Goal: Information Seeking & Learning: Learn about a topic

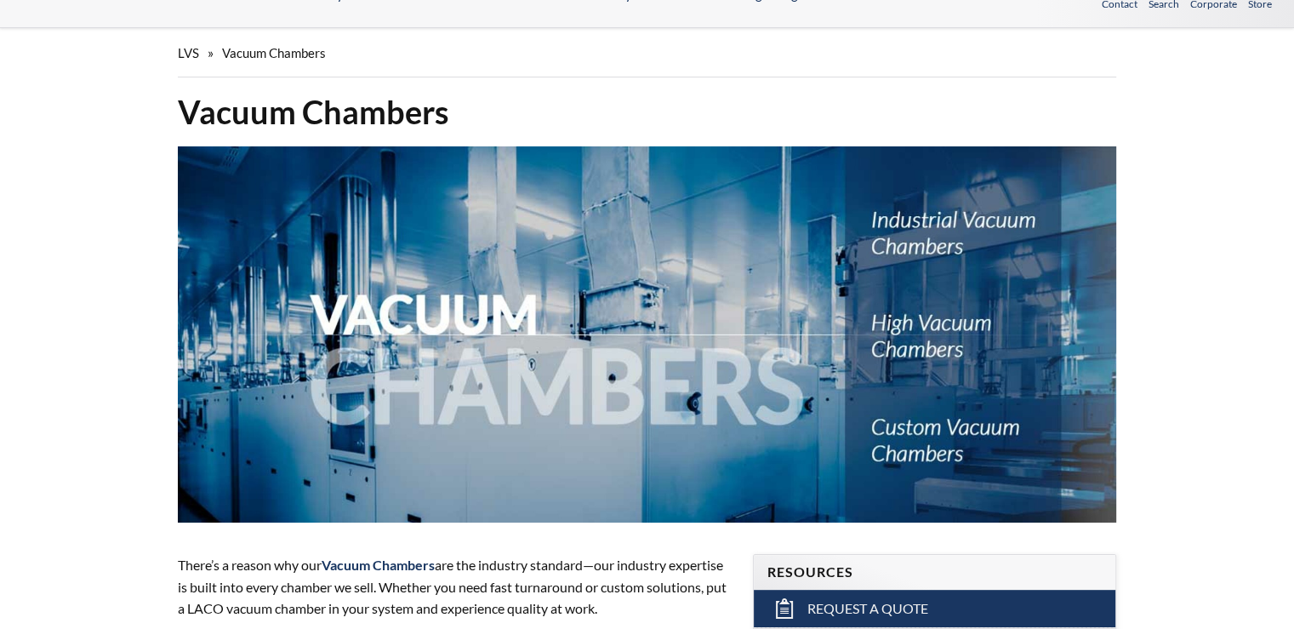
scroll to position [85, 0]
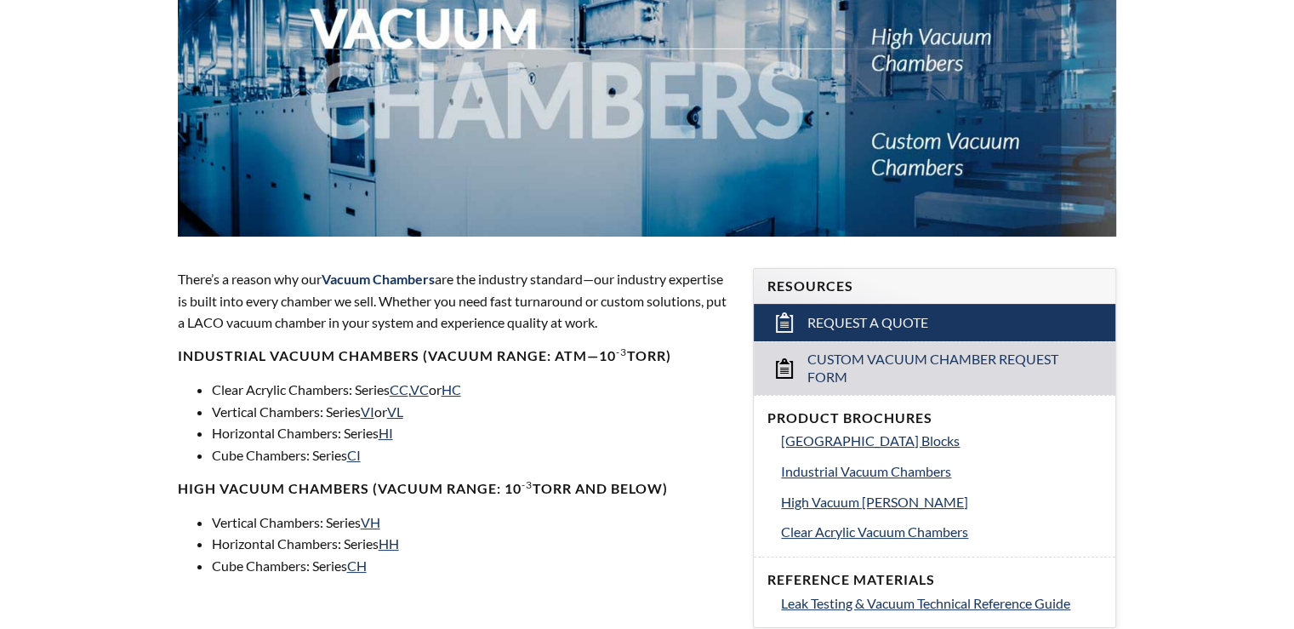
select select "Widget za prevođenje jezika"
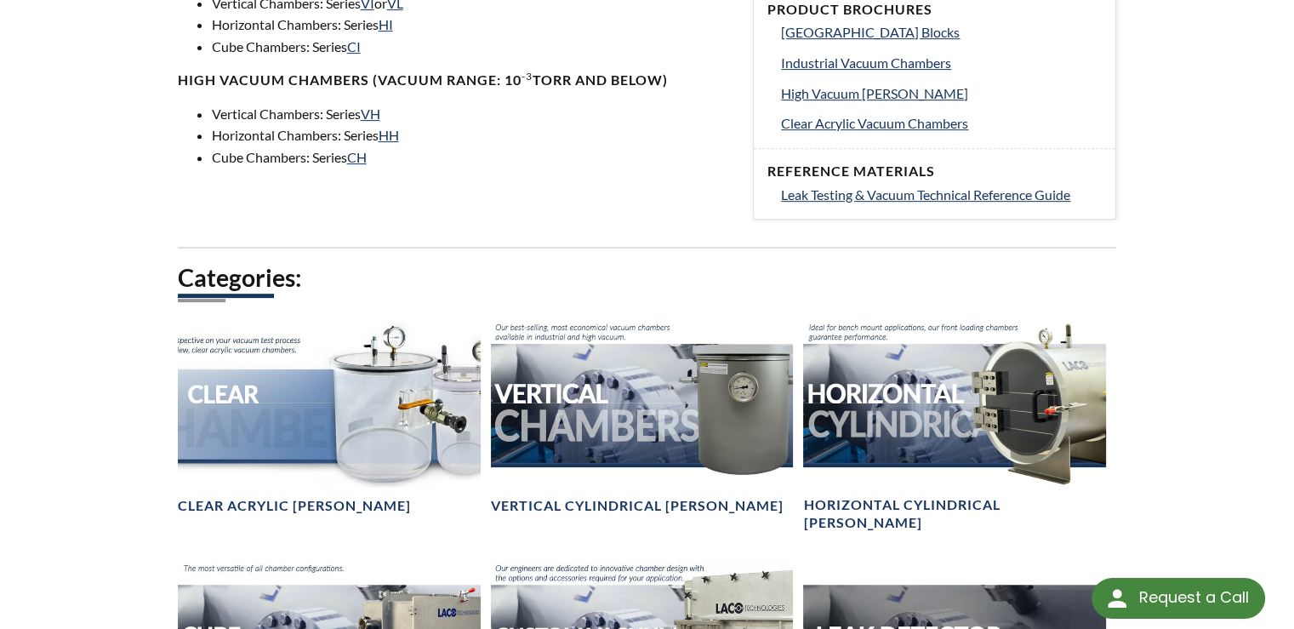
scroll to position [541, 0]
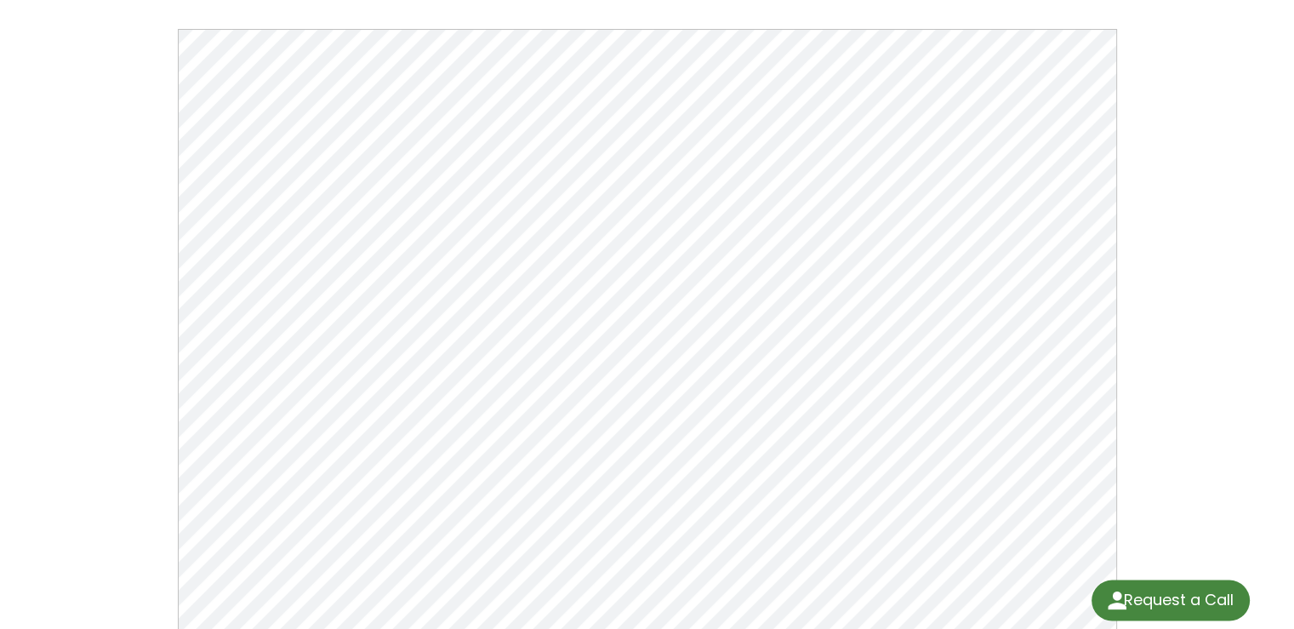
scroll to position [170, 0]
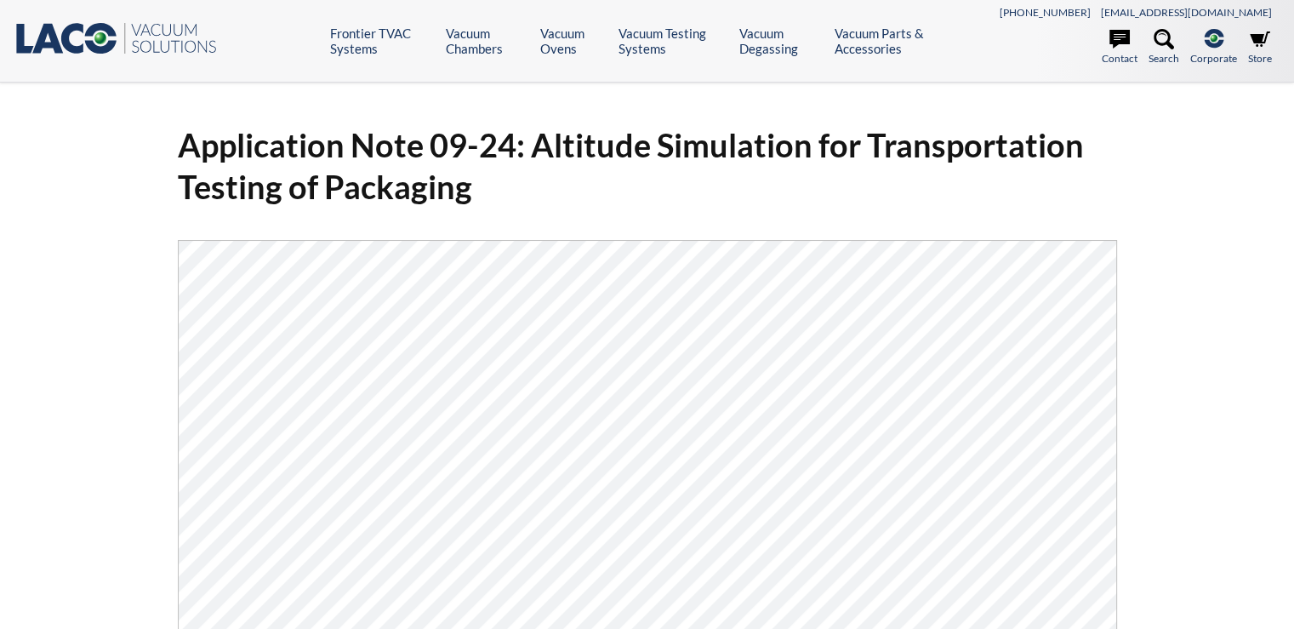
select select "Widget za prevođenje jezika"
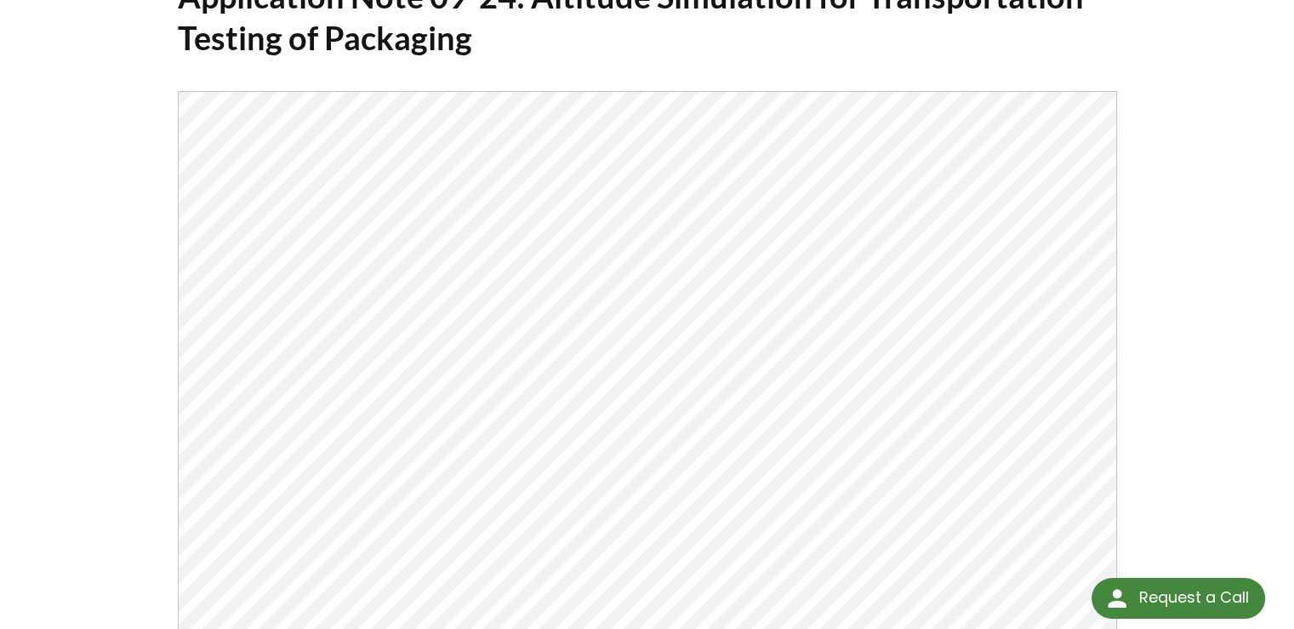
scroll to position [170, 0]
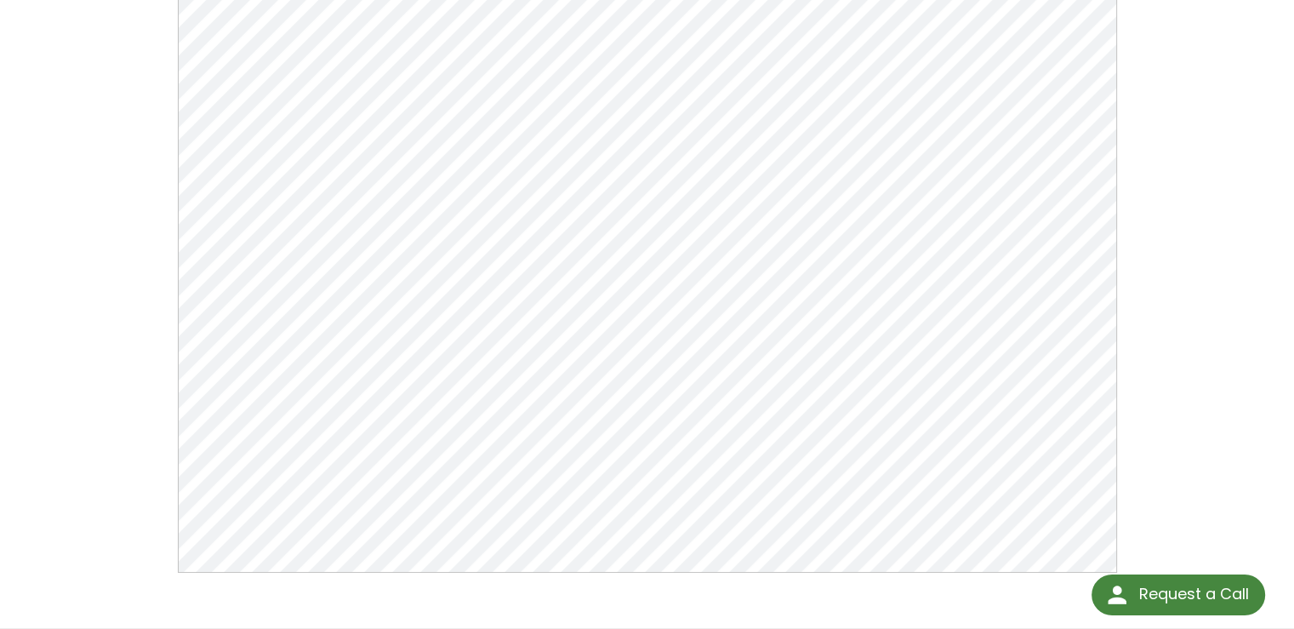
scroll to position [255, 0]
click at [92, 219] on div "Vacuum Chamber Building Blocks Click Here To Download" at bounding box center [647, 227] width 1294 height 800
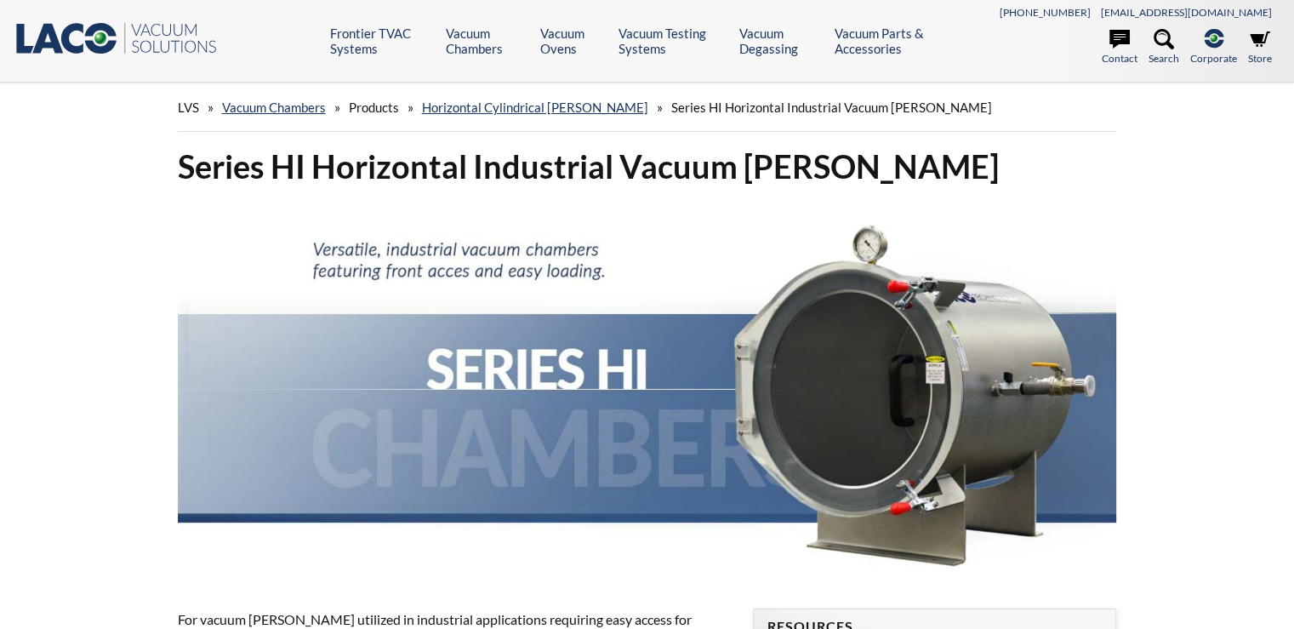
select select "Widget za prevođenje jezika"
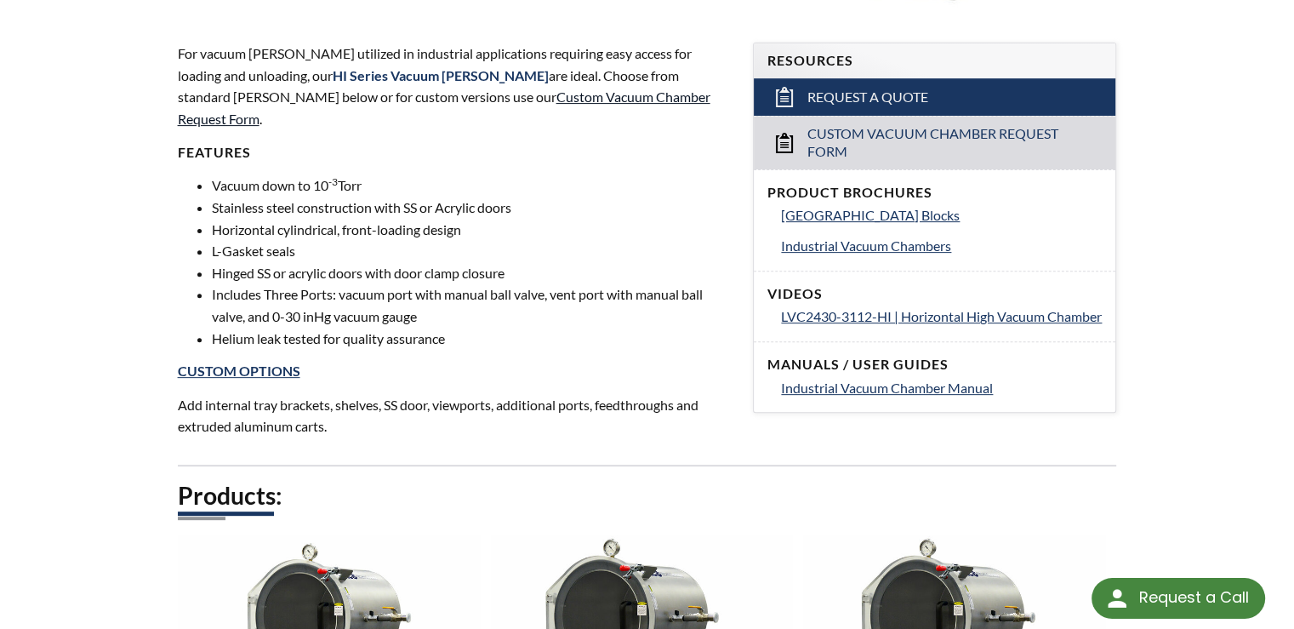
scroll to position [596, 0]
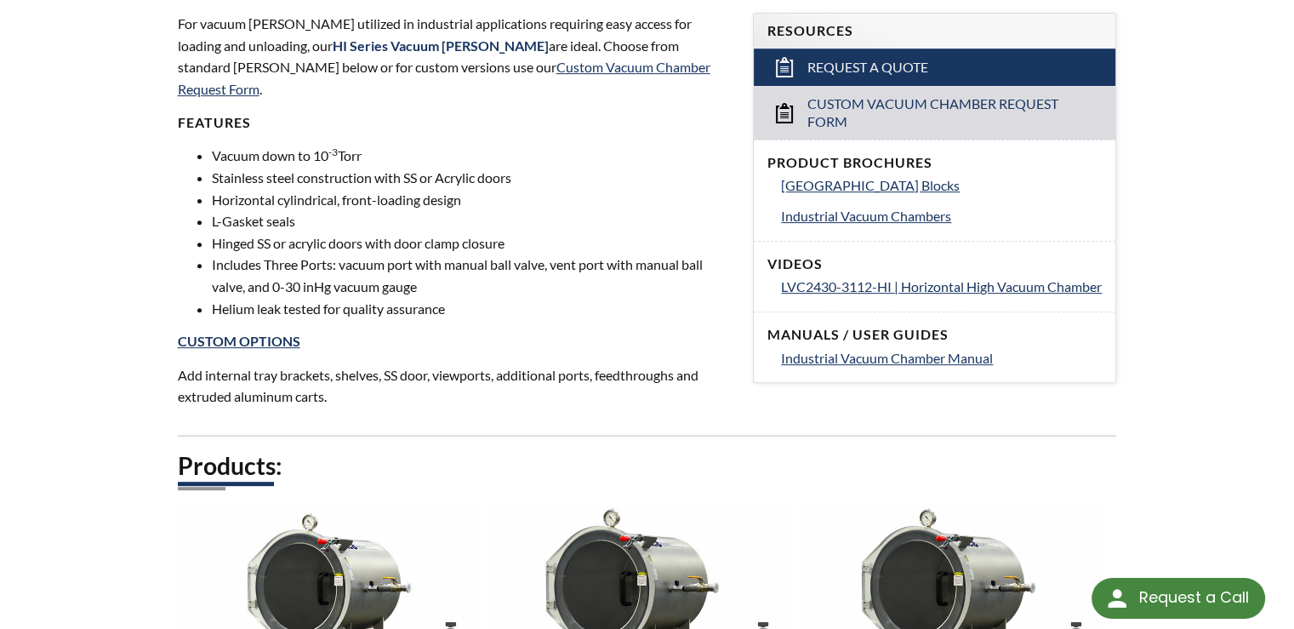
click at [670, 298] on li "Helium leak tested for quality assurance" at bounding box center [472, 309] width 521 height 22
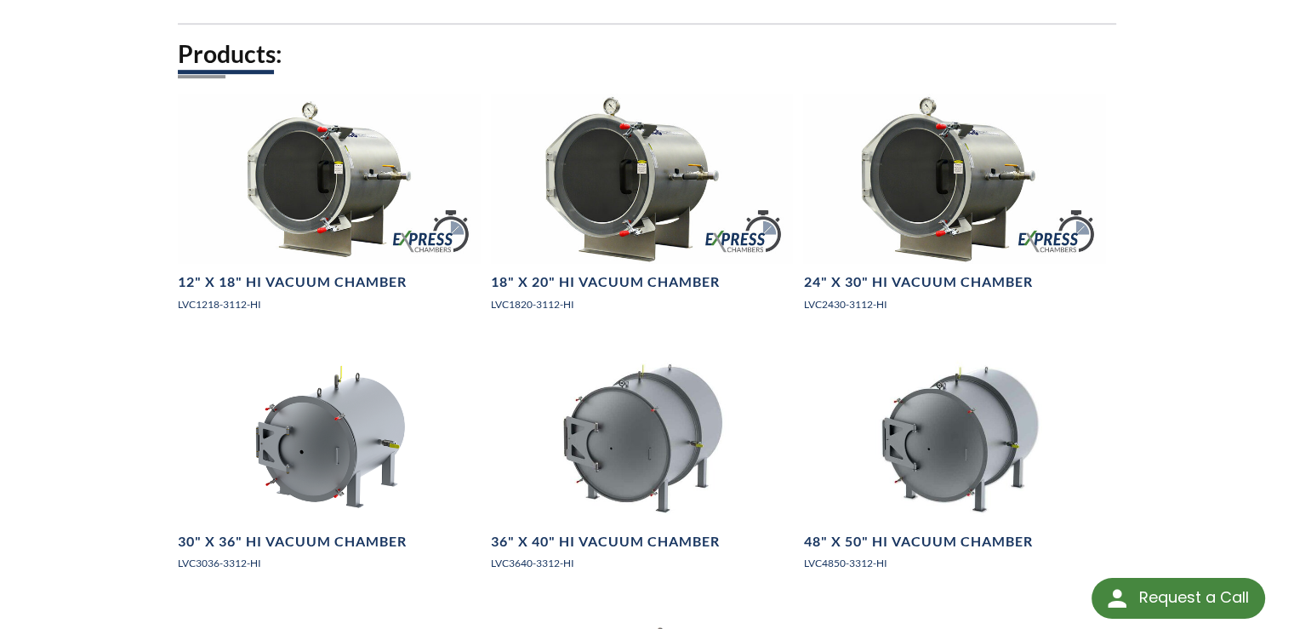
scroll to position [936, 0]
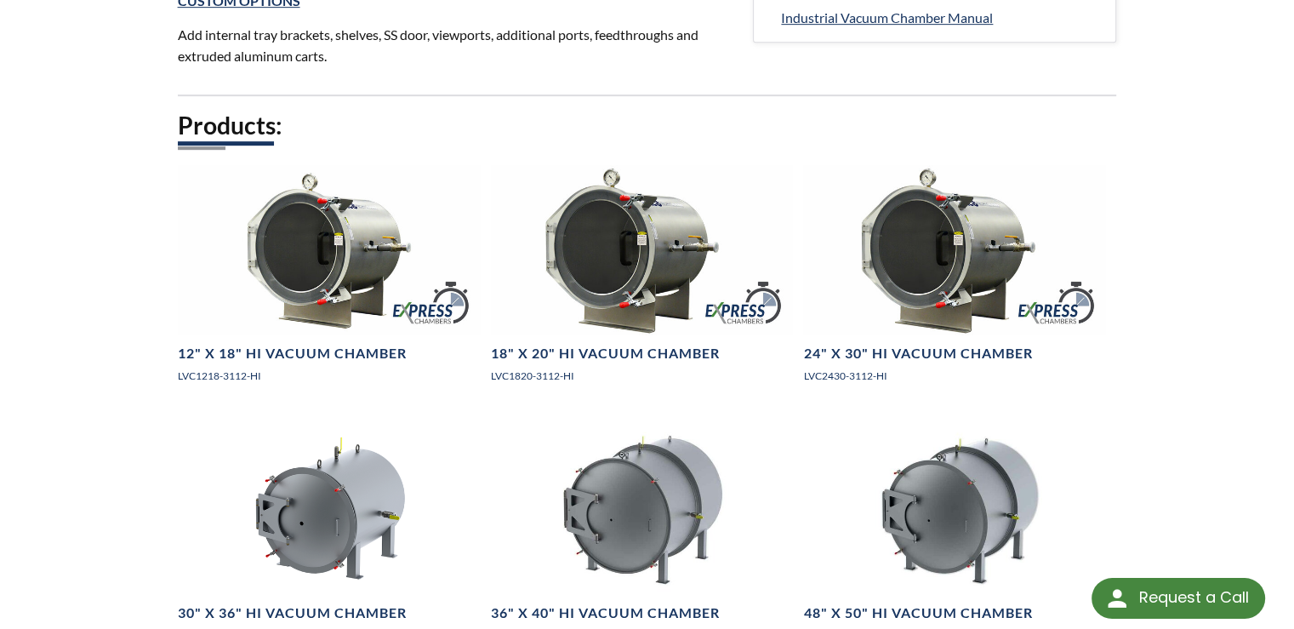
click at [75, 188] on div "LVS » Vacuum Chambers » Products » Horizontal Cylindrical Chambers » Series HI …" at bounding box center [647, 511] width 1294 height 2729
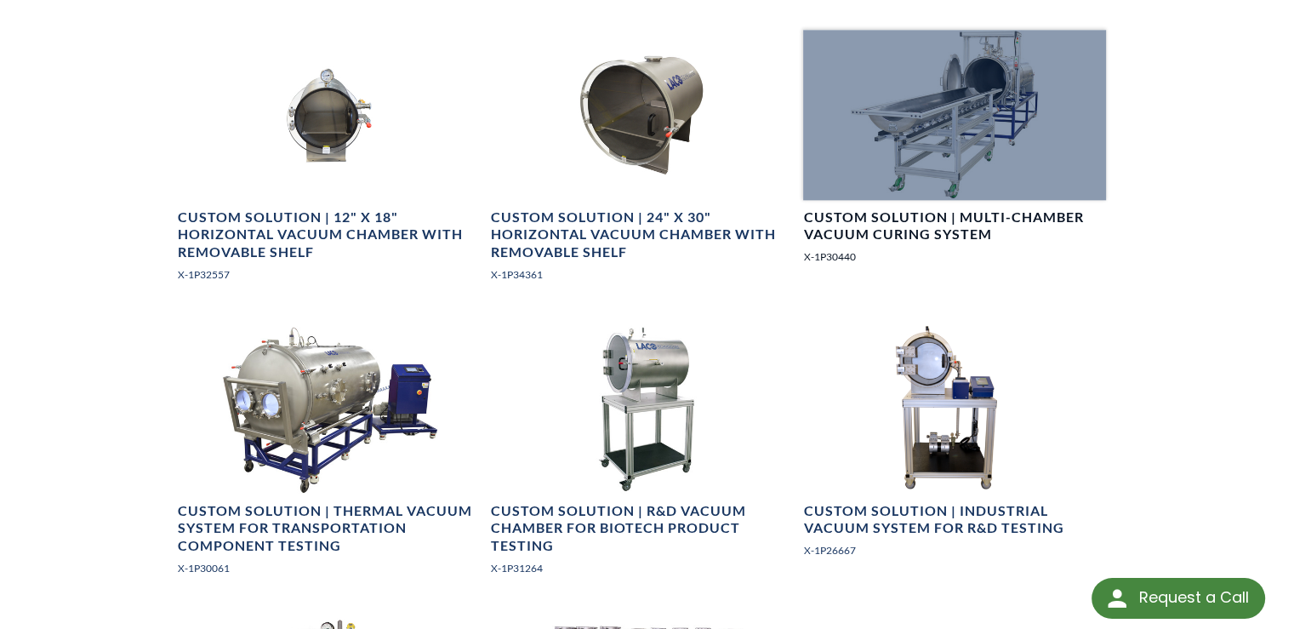
scroll to position [1872, 0]
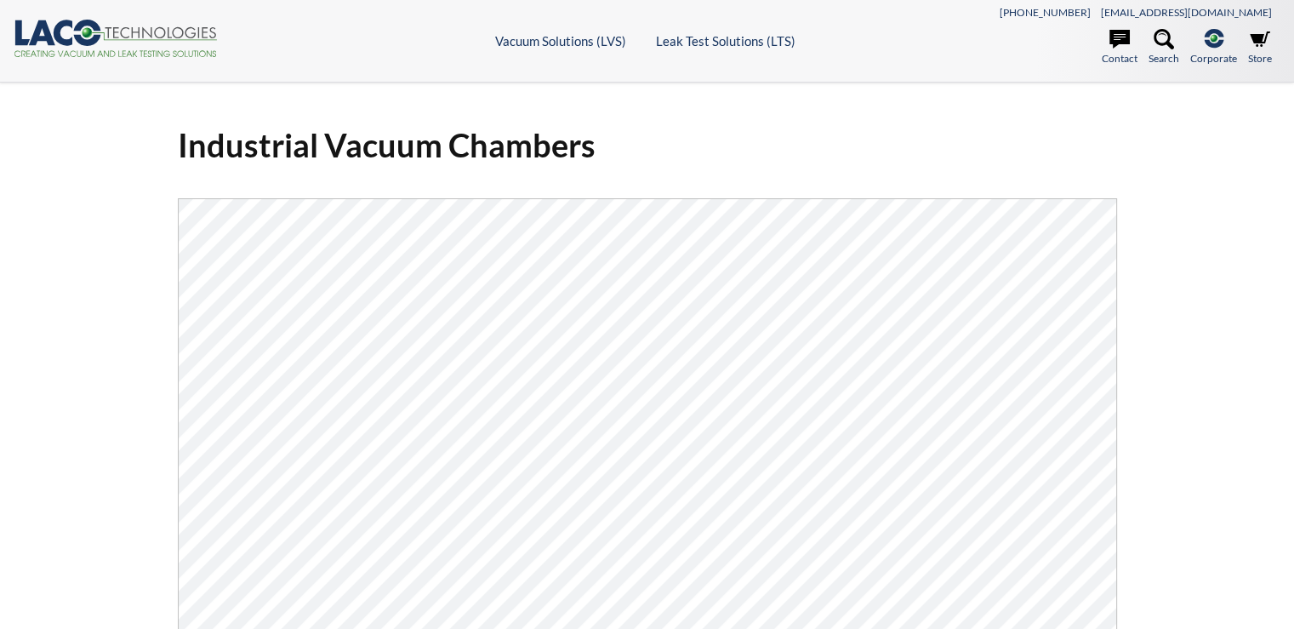
select select "Widget za prevođenje jezika"
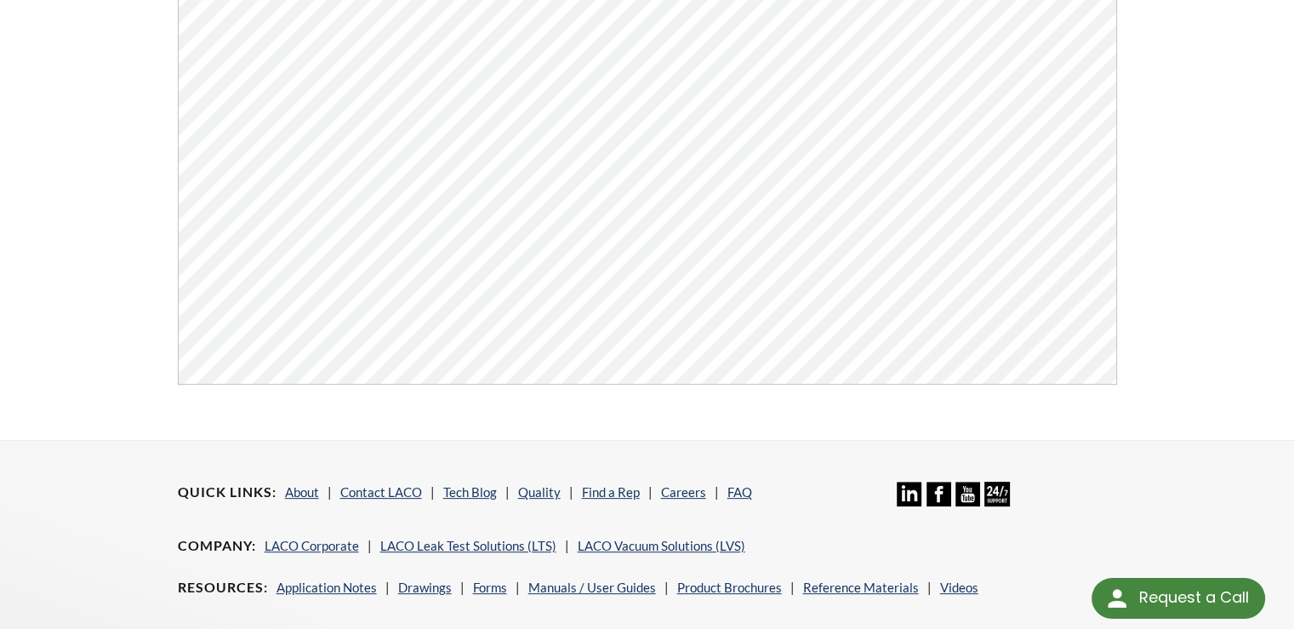
scroll to position [255, 0]
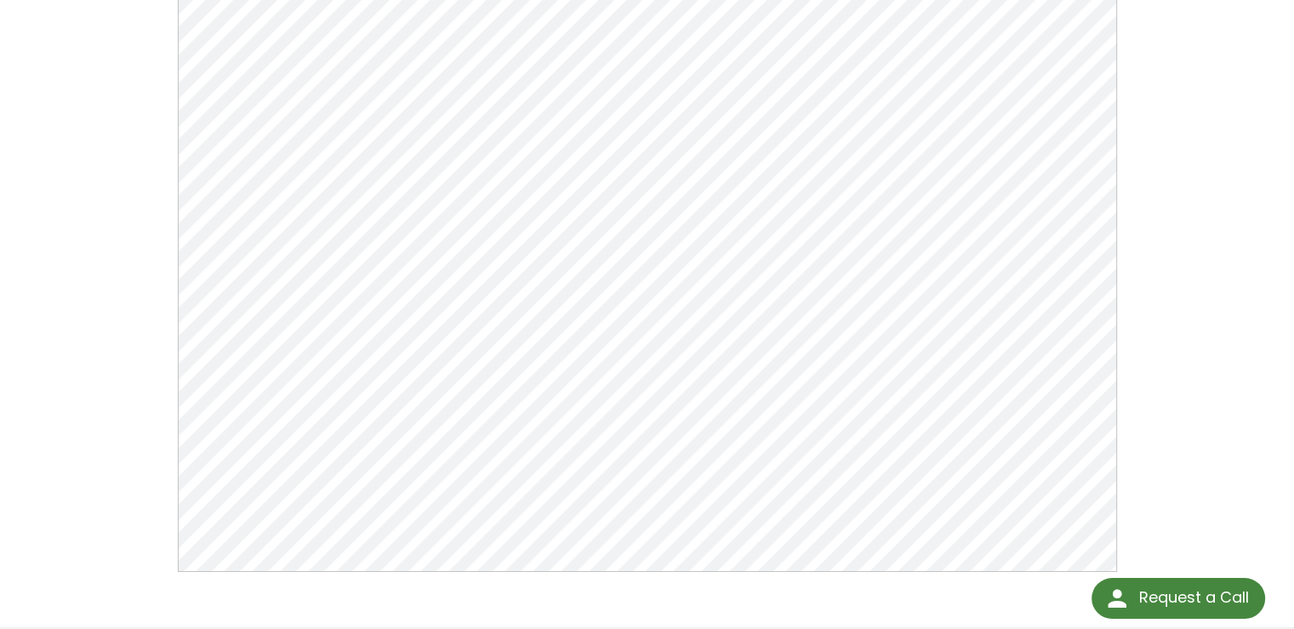
scroll to position [643, 0]
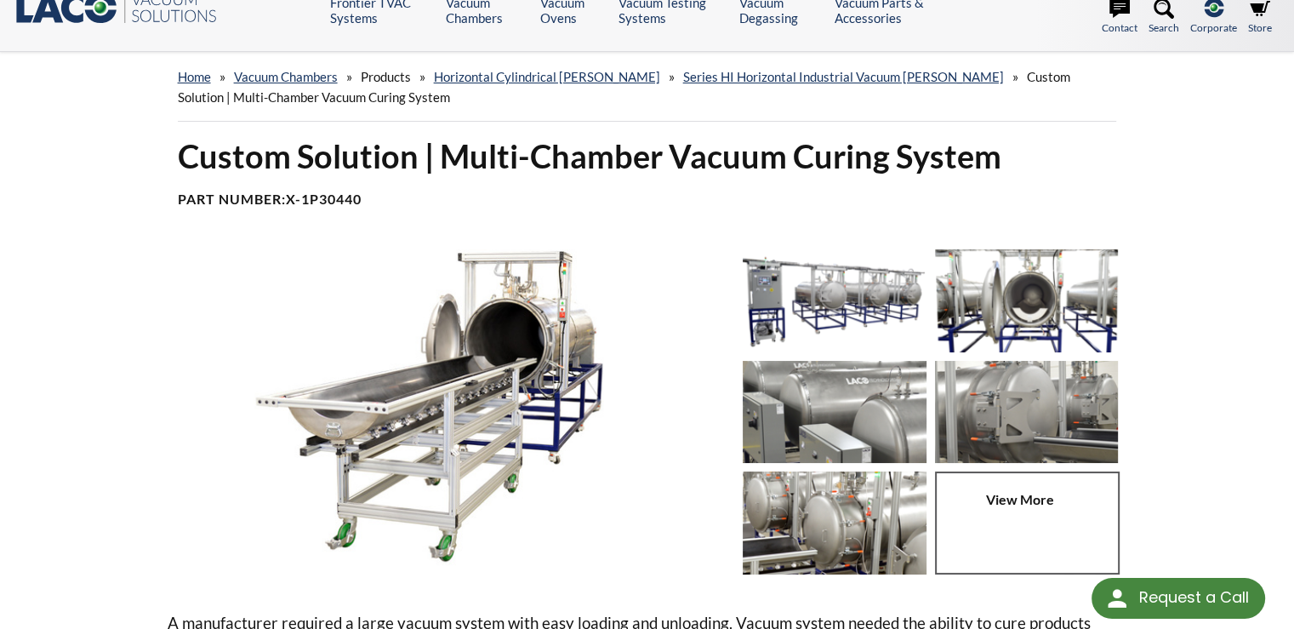
scroll to position [85, 0]
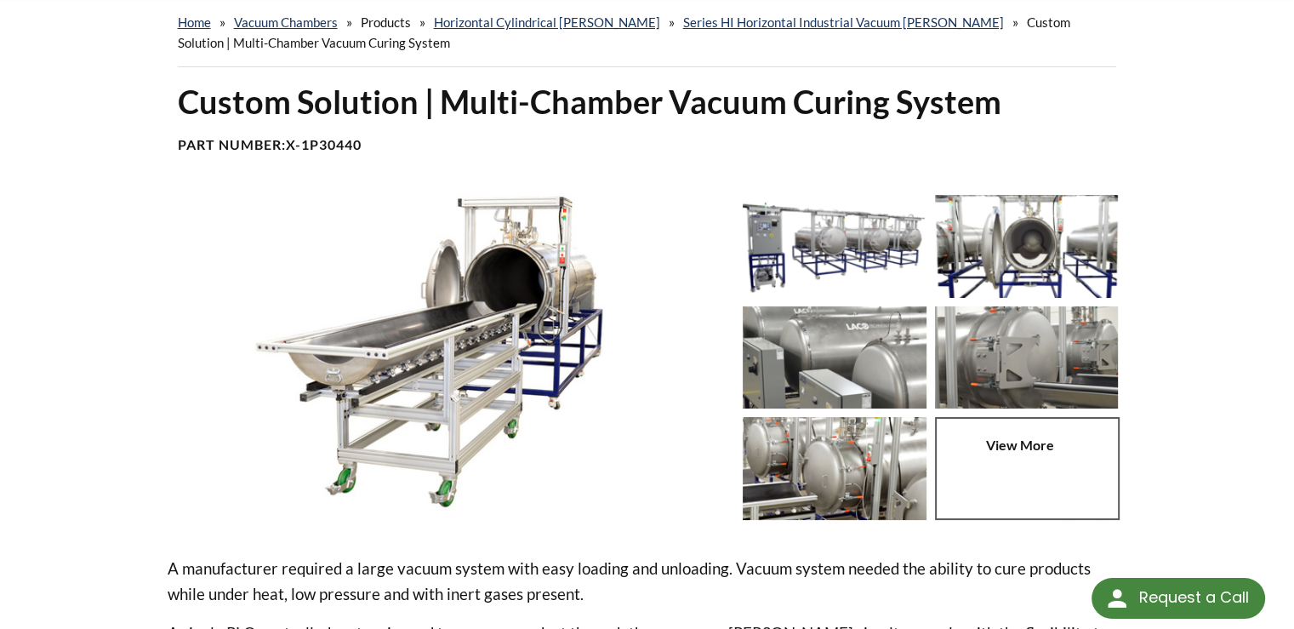
click at [476, 277] on img at bounding box center [449, 353] width 562 height 316
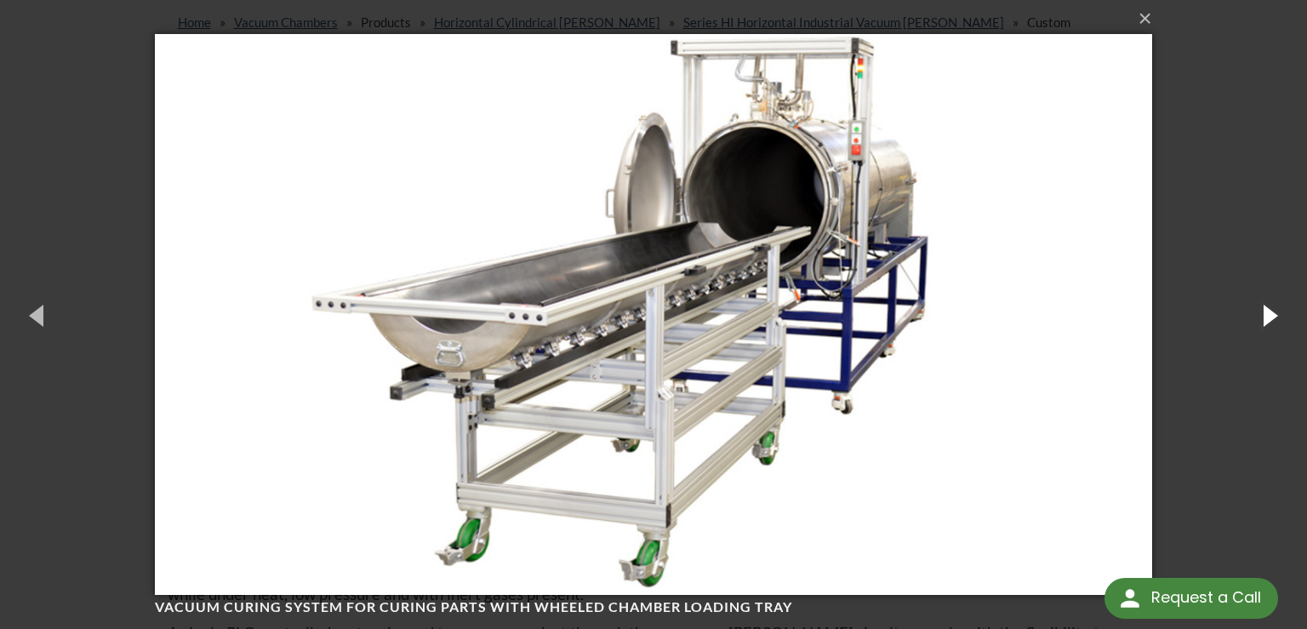
click at [1251, 315] on button "button" at bounding box center [1268, 315] width 77 height 94
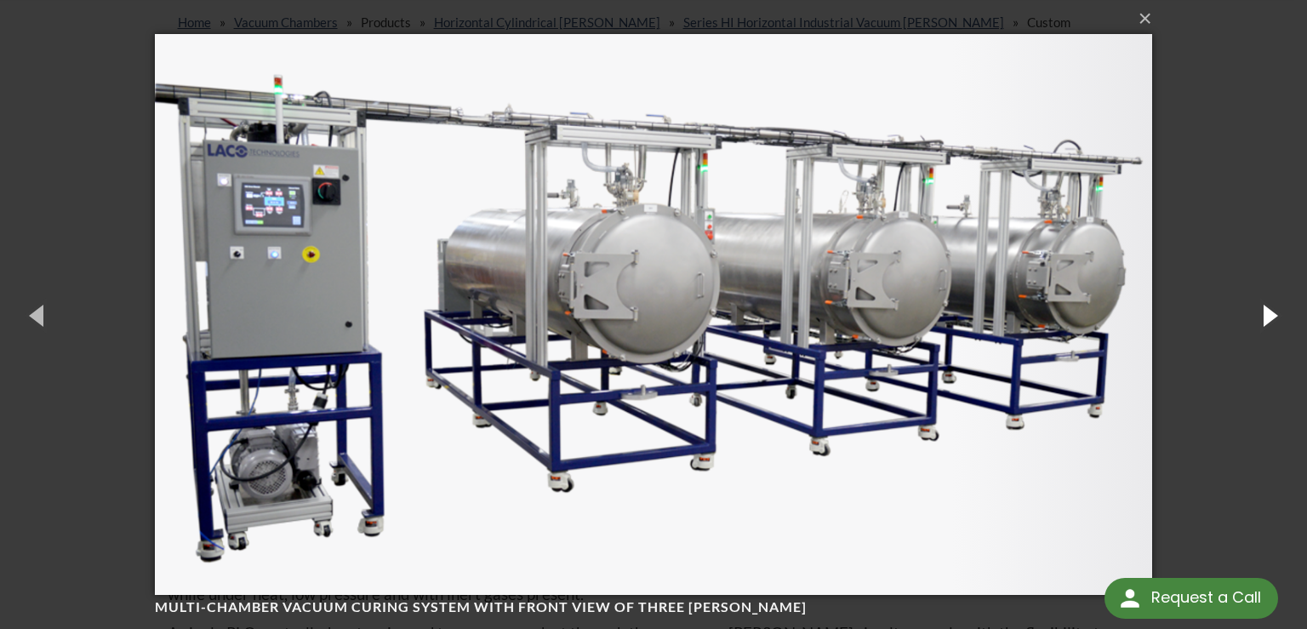
click at [1251, 315] on button "button" at bounding box center [1268, 315] width 77 height 94
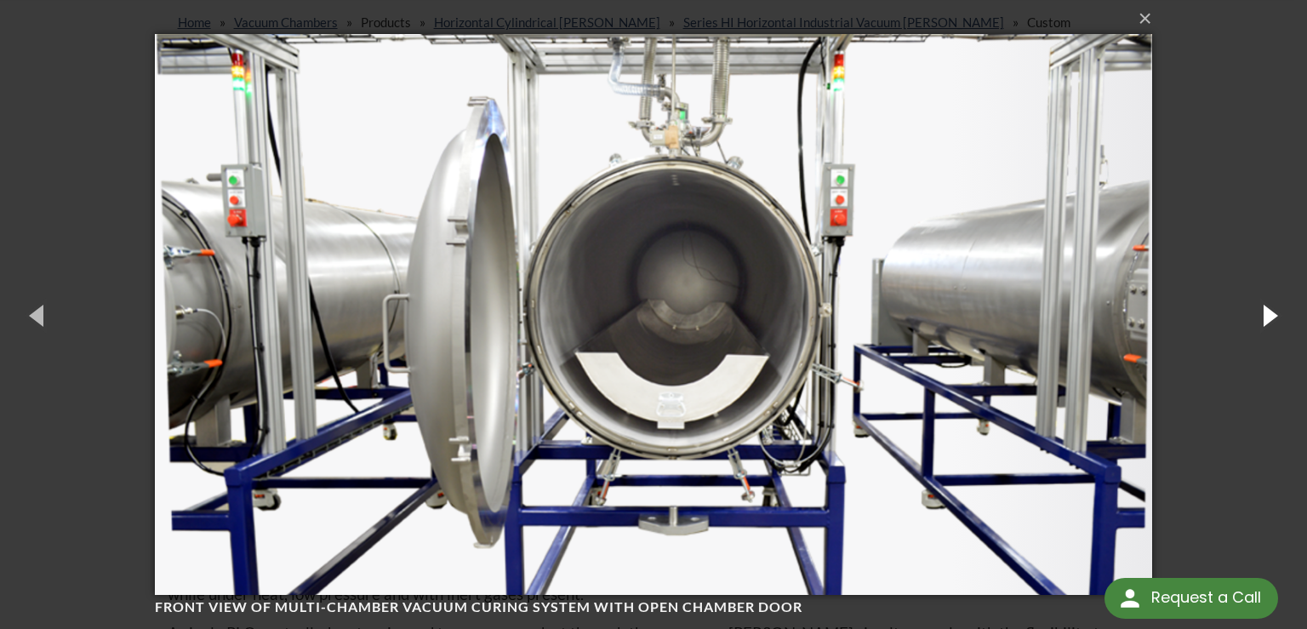
click at [1251, 315] on button "button" at bounding box center [1268, 315] width 77 height 94
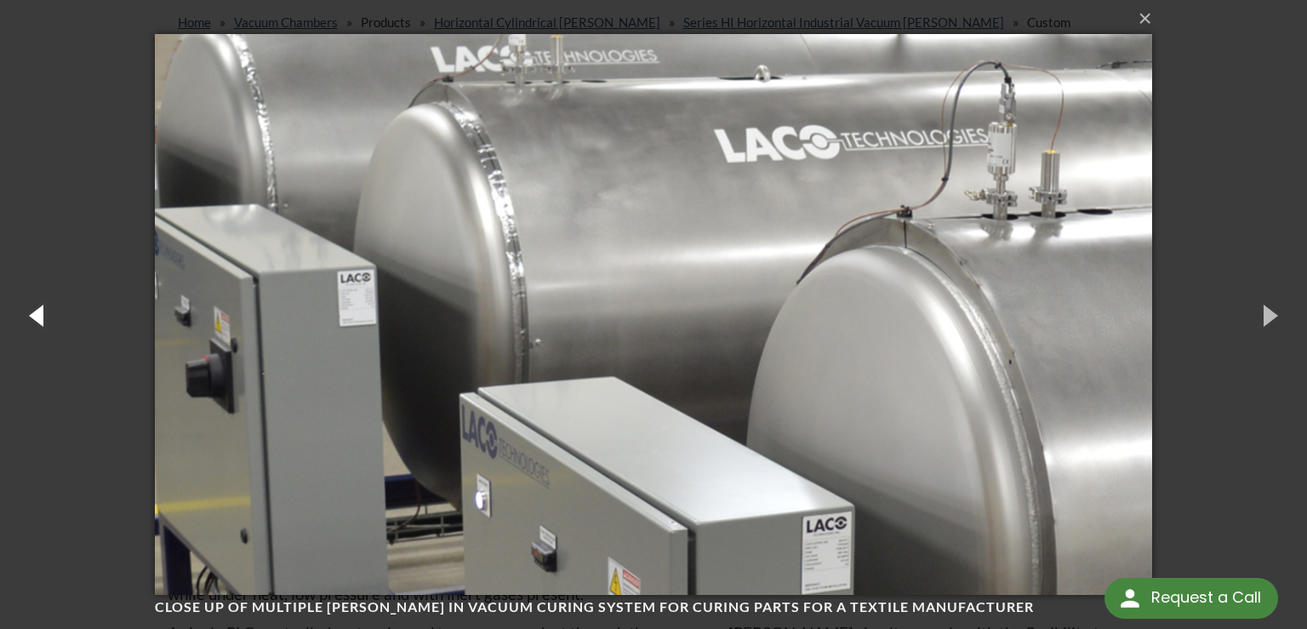
click at [30, 320] on button "button" at bounding box center [38, 315] width 77 height 94
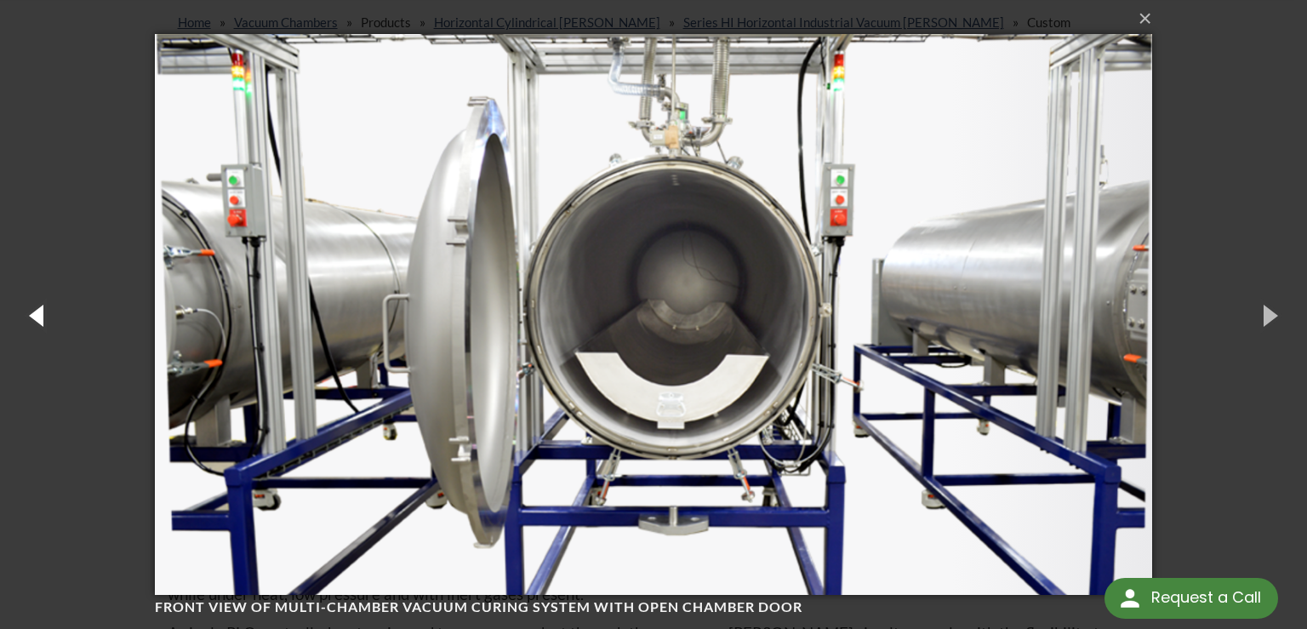
click at [39, 314] on button "button" at bounding box center [38, 315] width 77 height 94
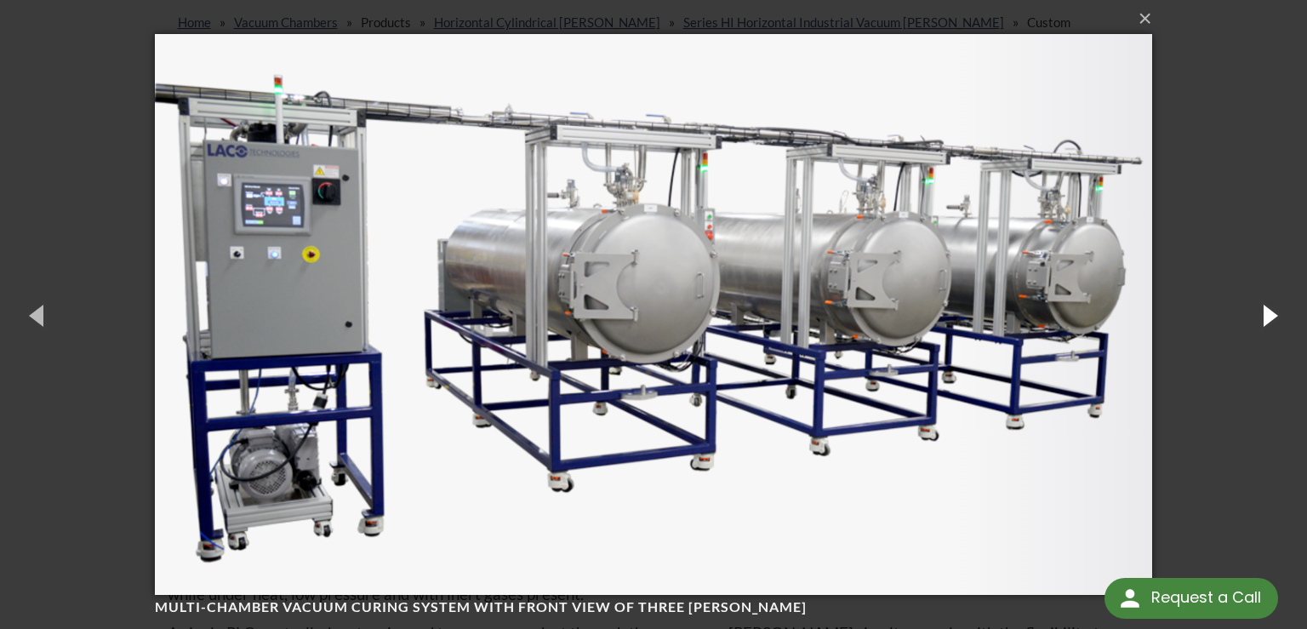
click at [1247, 316] on button "button" at bounding box center [1268, 315] width 77 height 94
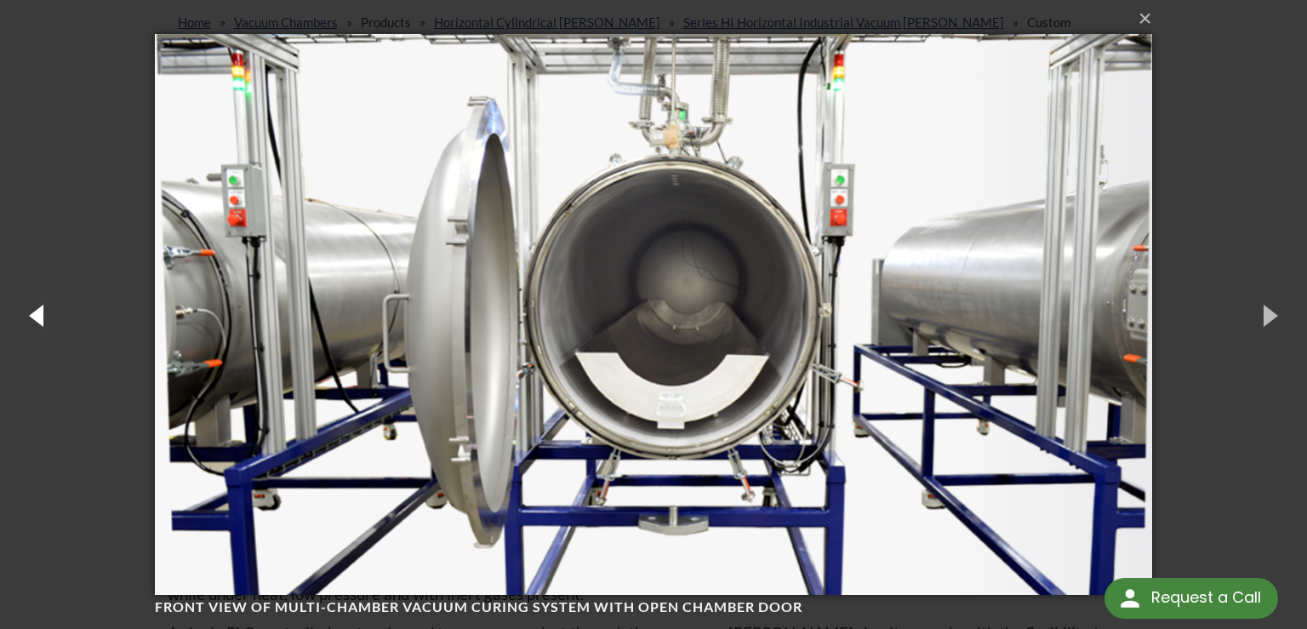
click at [46, 314] on button "button" at bounding box center [38, 315] width 77 height 94
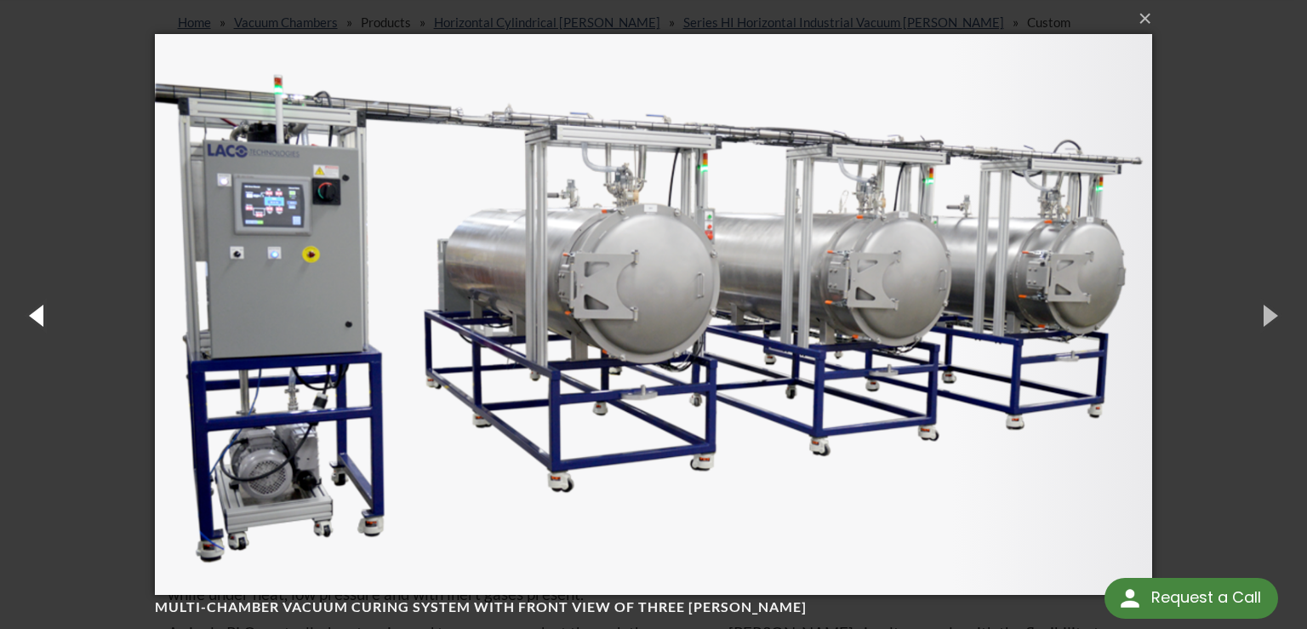
click at [46, 314] on button "button" at bounding box center [38, 315] width 77 height 94
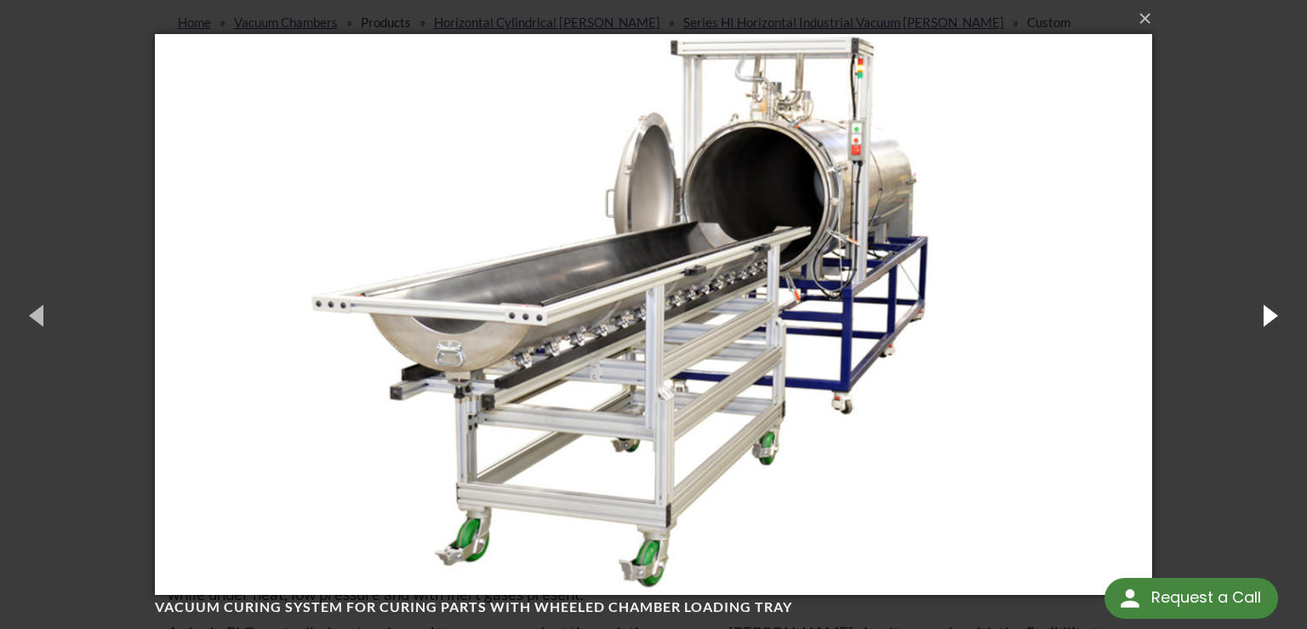
click at [1256, 316] on button "button" at bounding box center [1268, 315] width 77 height 94
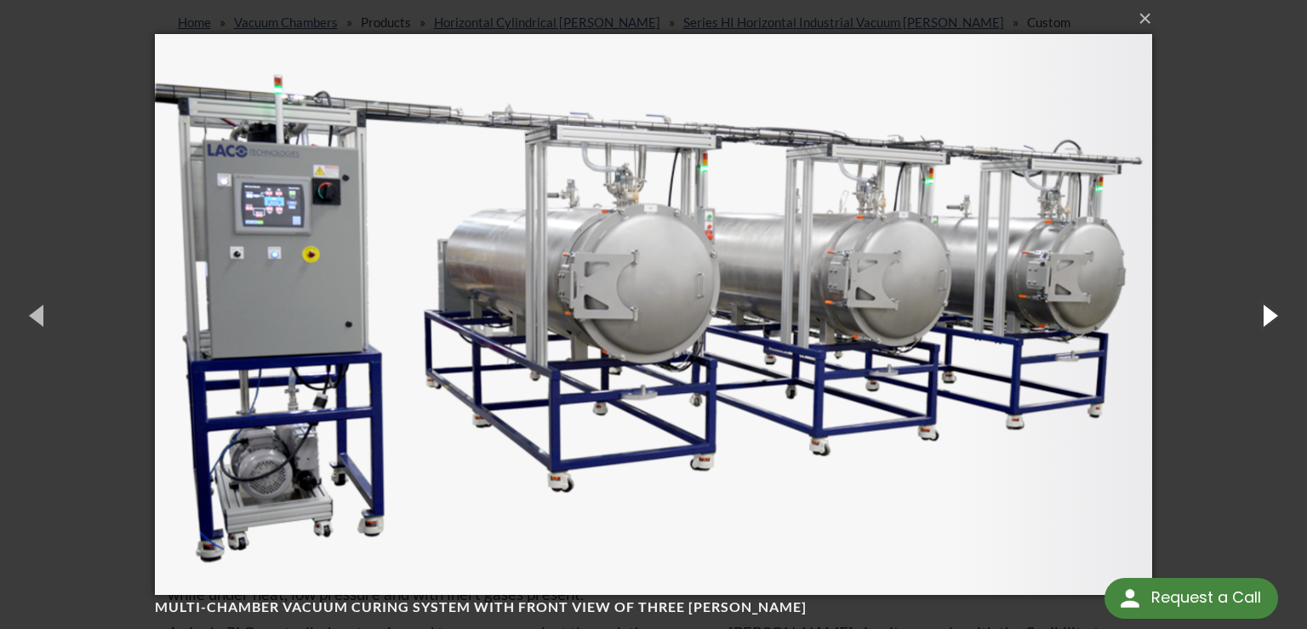
click at [1256, 316] on button "button" at bounding box center [1268, 315] width 77 height 94
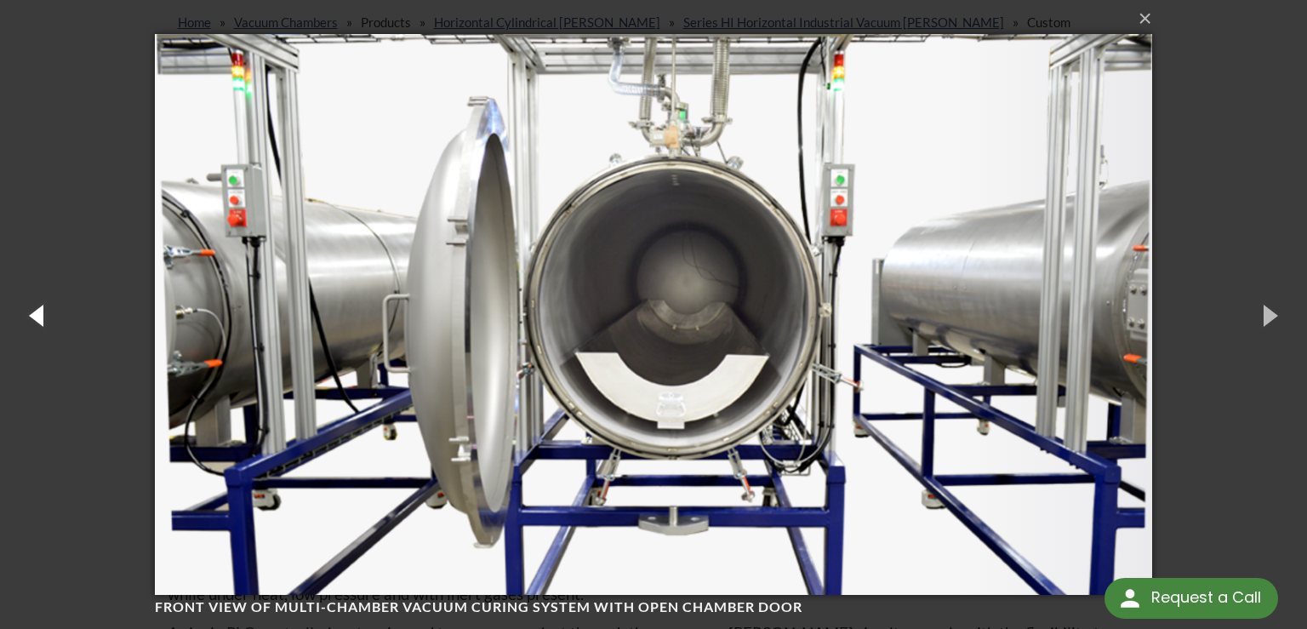
click at [34, 312] on button "button" at bounding box center [38, 315] width 77 height 94
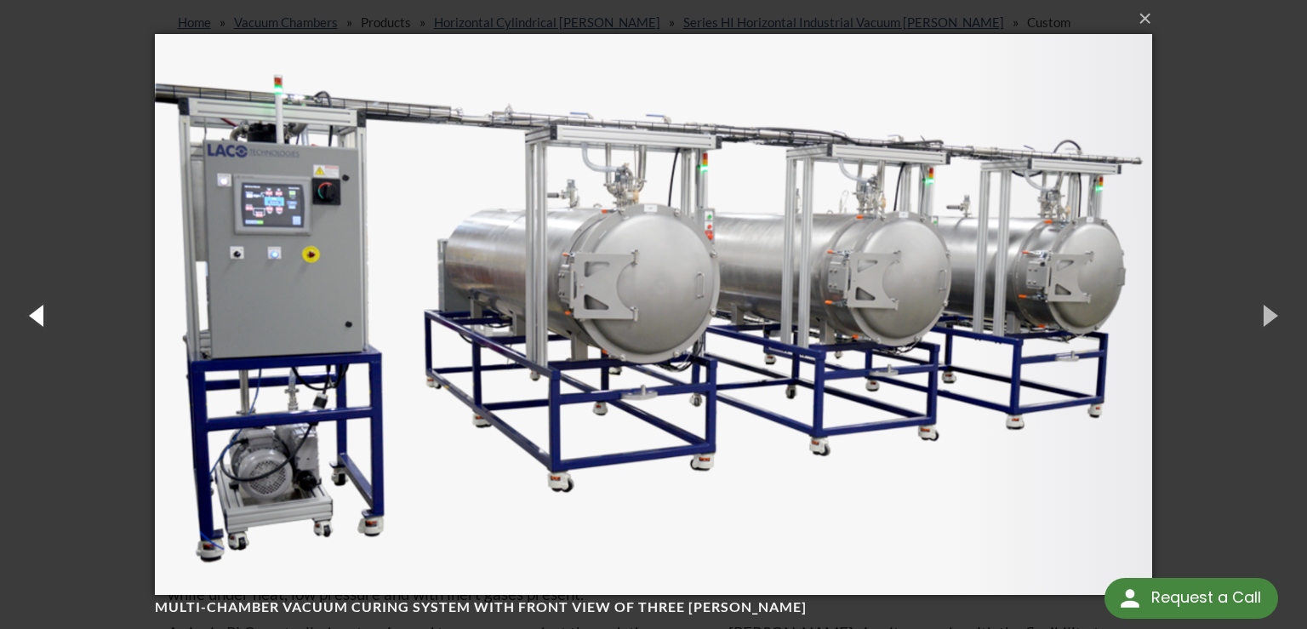
click at [34, 312] on button "button" at bounding box center [38, 315] width 77 height 94
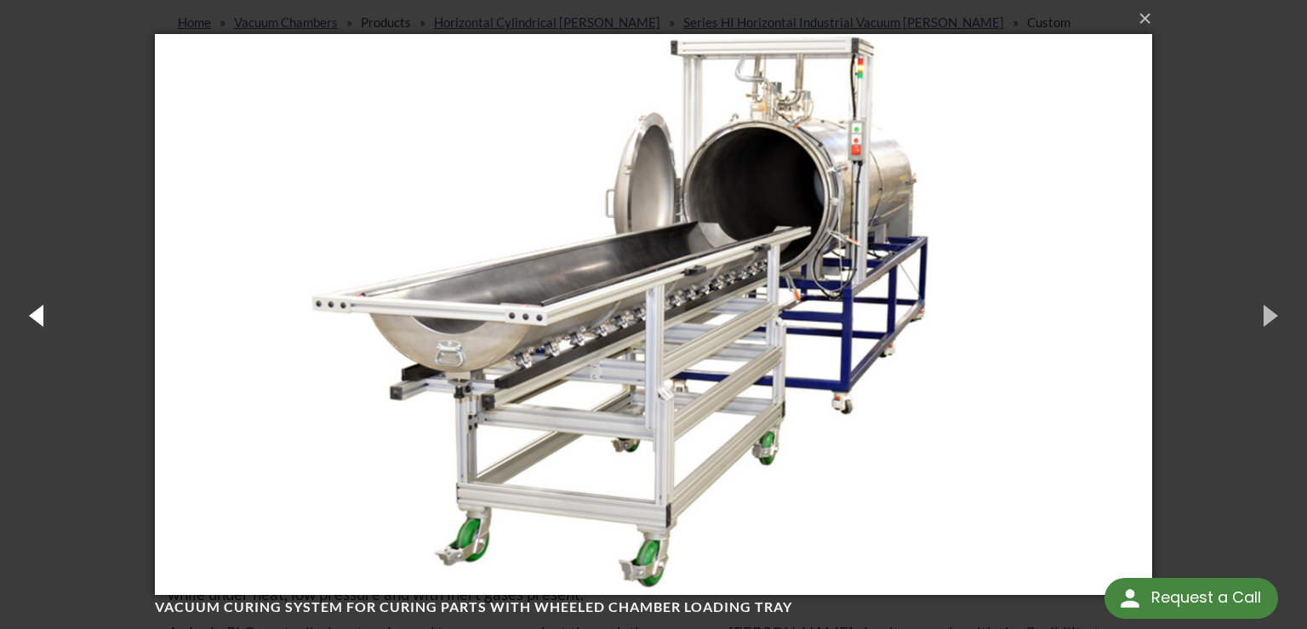
click at [34, 312] on button "button" at bounding box center [38, 315] width 77 height 94
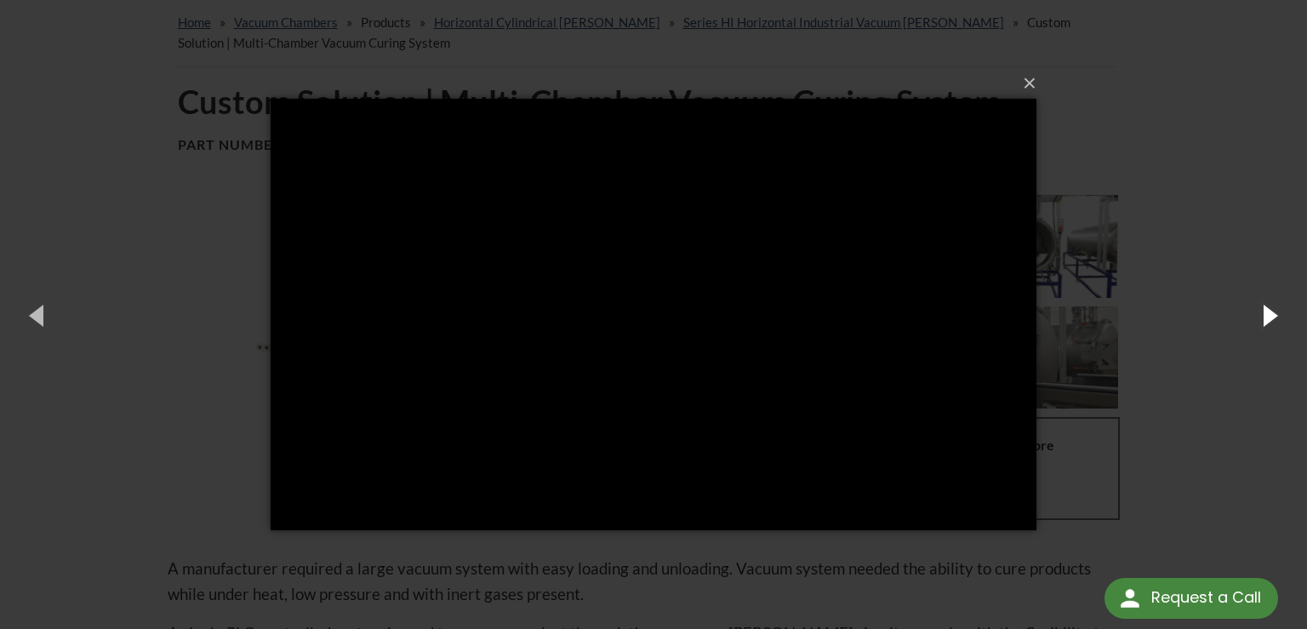
click at [1259, 322] on button "button" at bounding box center [1268, 315] width 77 height 94
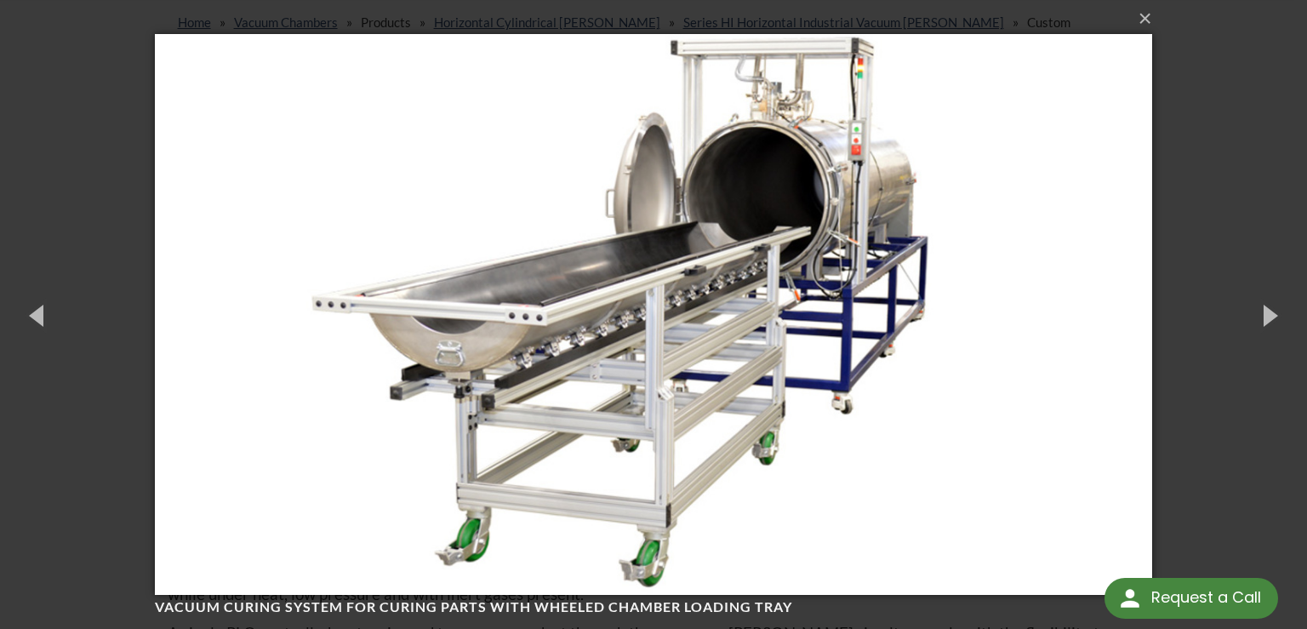
click at [1191, 106] on div "× Vacuum curing system for curing parts with wheeled chamber loading tray 1 of …" at bounding box center [653, 314] width 1307 height 629
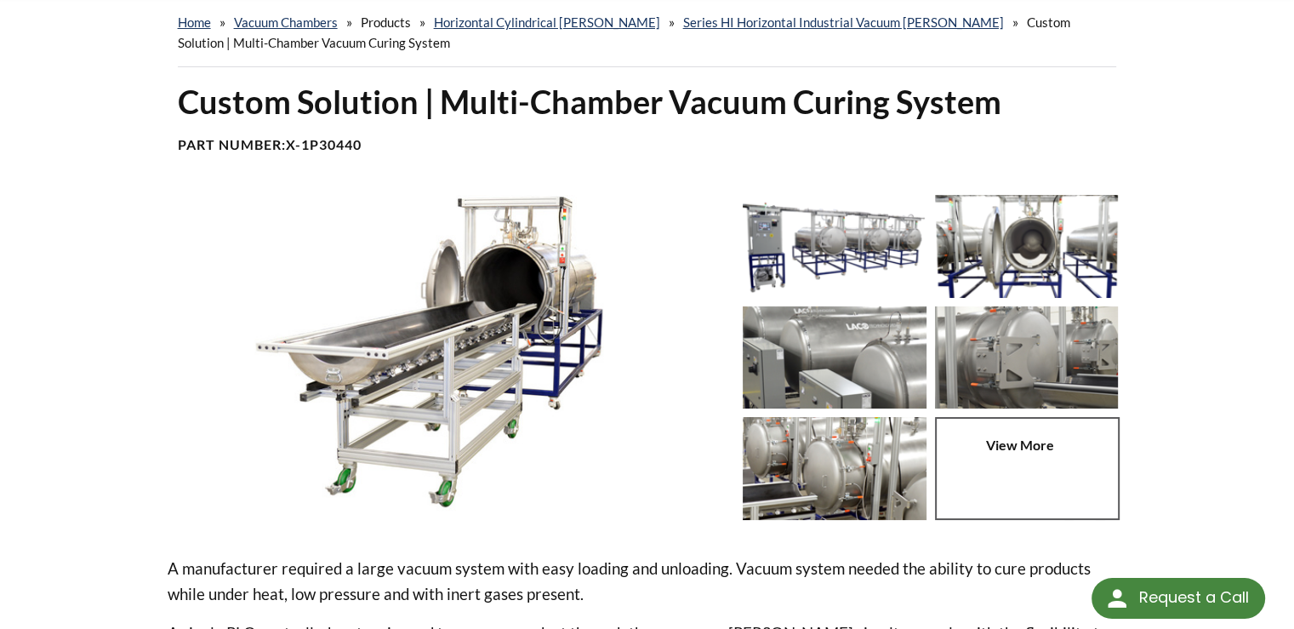
click at [839, 447] on img at bounding box center [835, 468] width 184 height 103
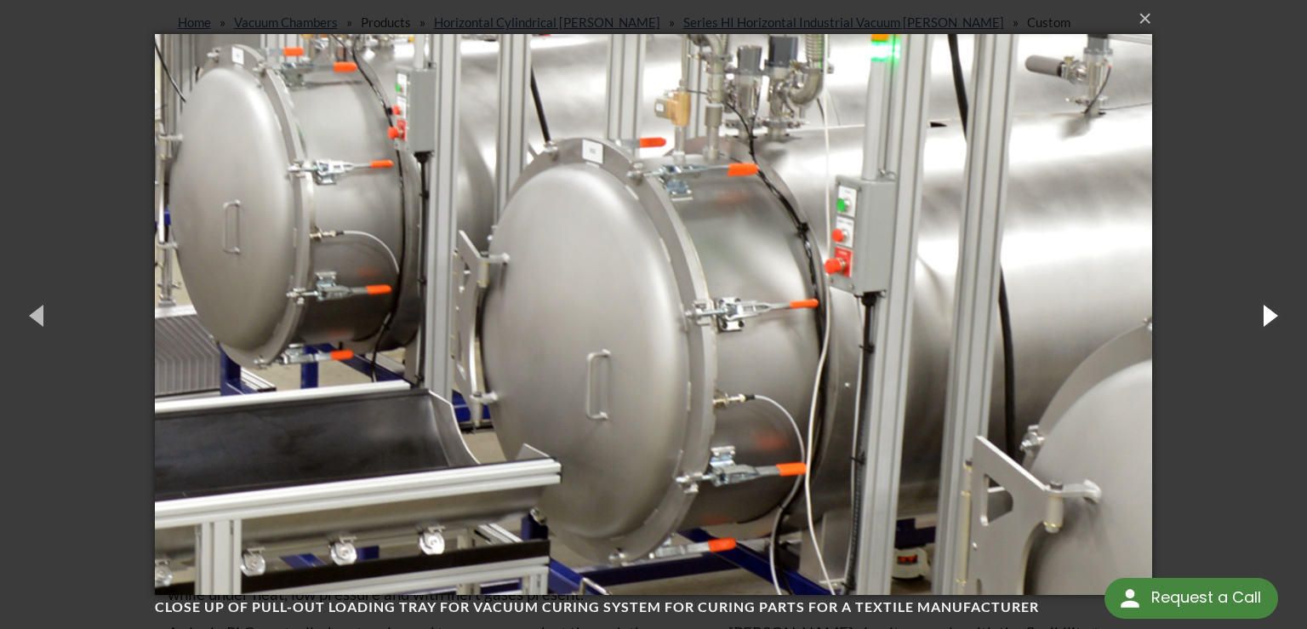
click at [1232, 322] on button "button" at bounding box center [1268, 315] width 77 height 94
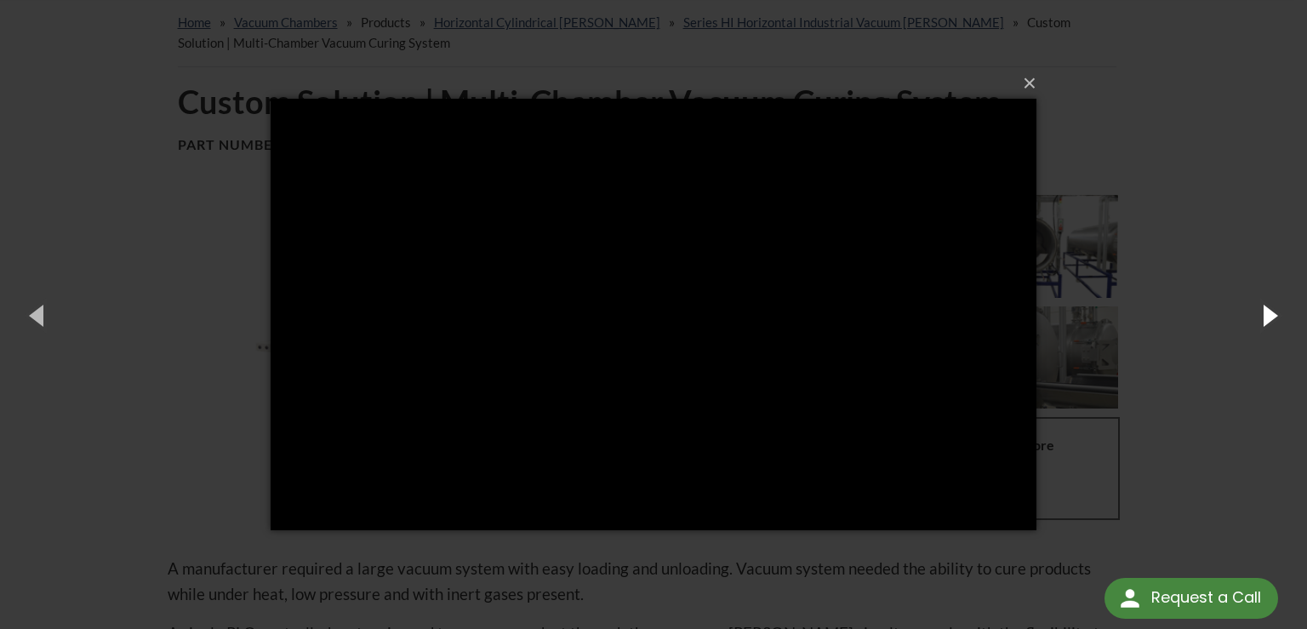
click at [1268, 312] on button "button" at bounding box center [1268, 315] width 77 height 94
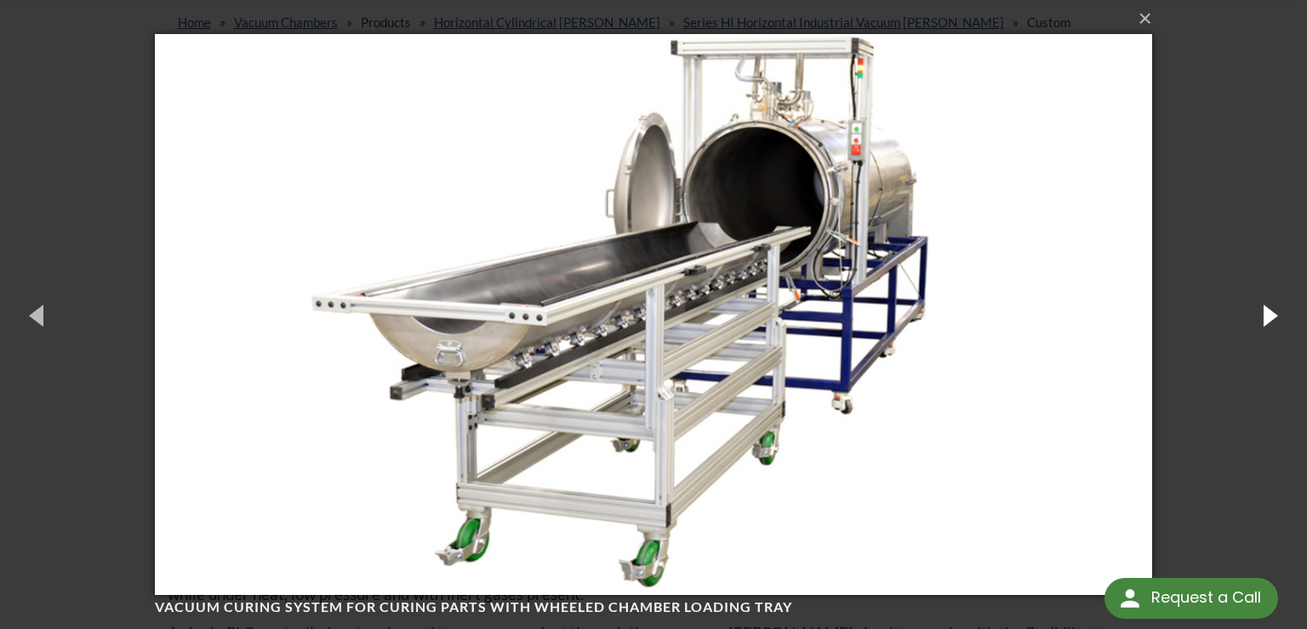
click at [1268, 311] on button "button" at bounding box center [1268, 315] width 77 height 94
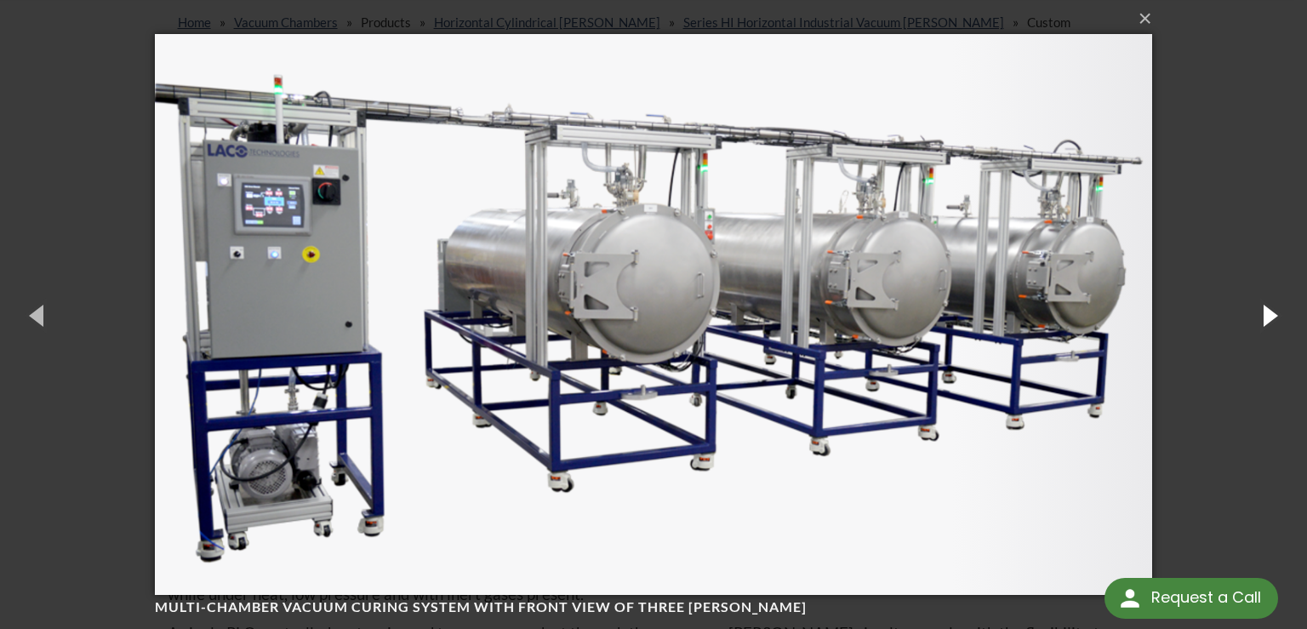
click at [1268, 311] on button "button" at bounding box center [1268, 315] width 77 height 94
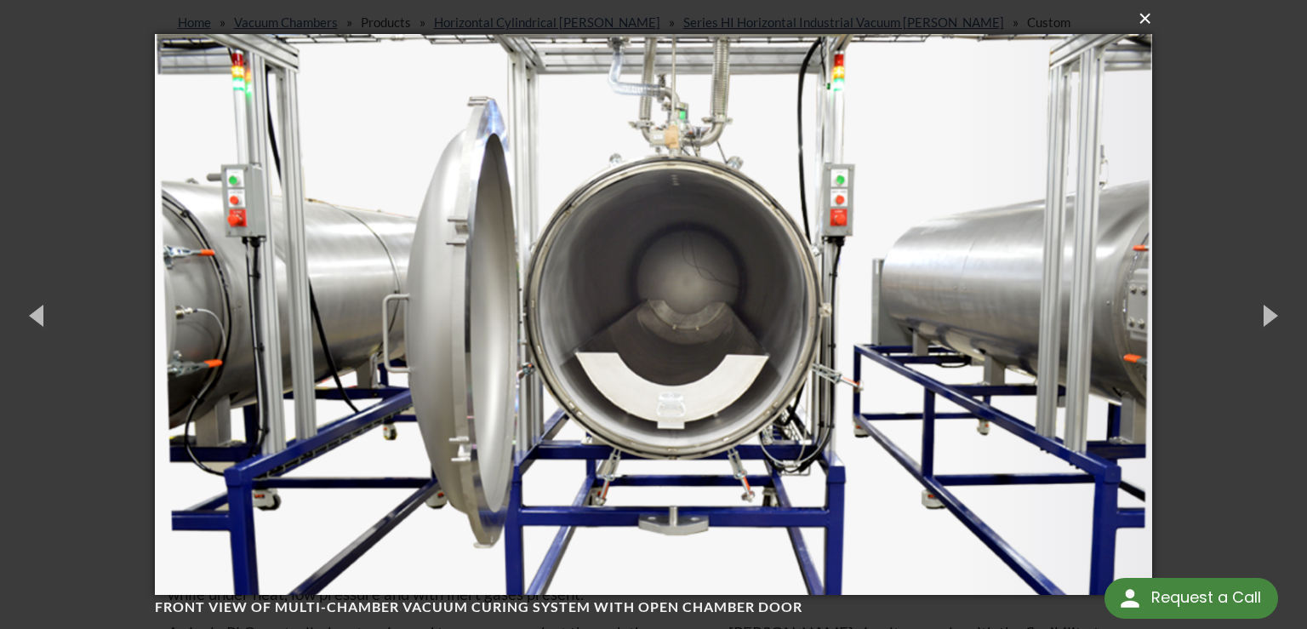
click at [1137, 21] on button "×" at bounding box center [658, 18] width 997 height 37
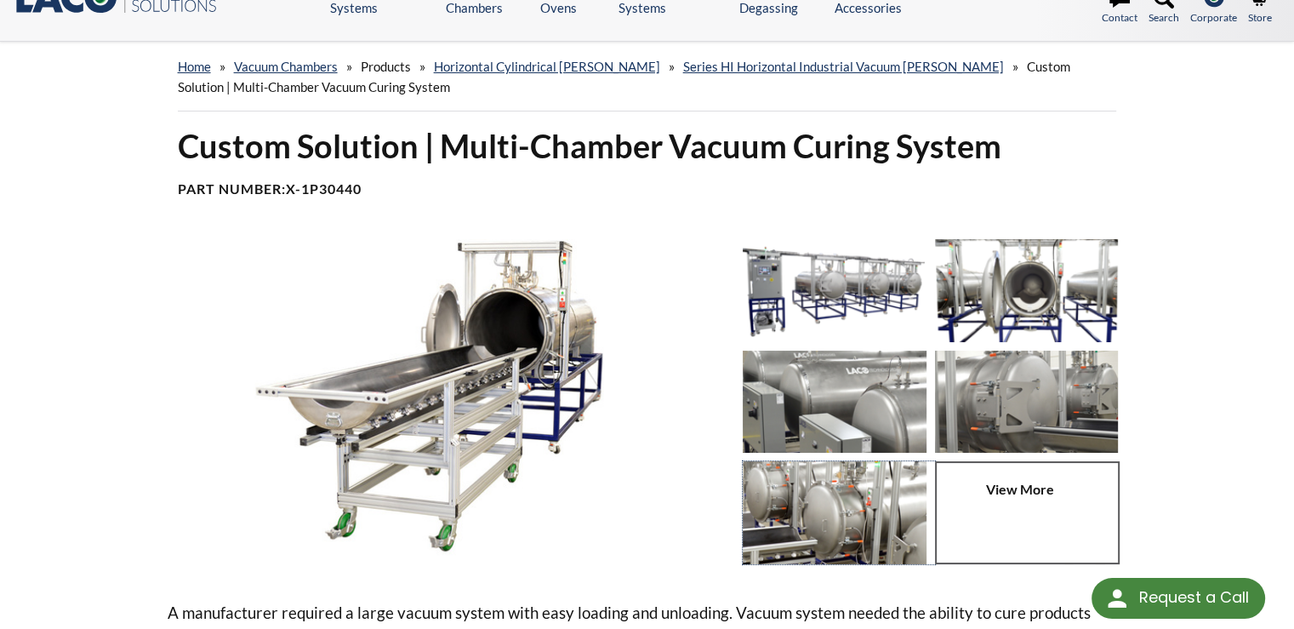
scroll to position [0, 0]
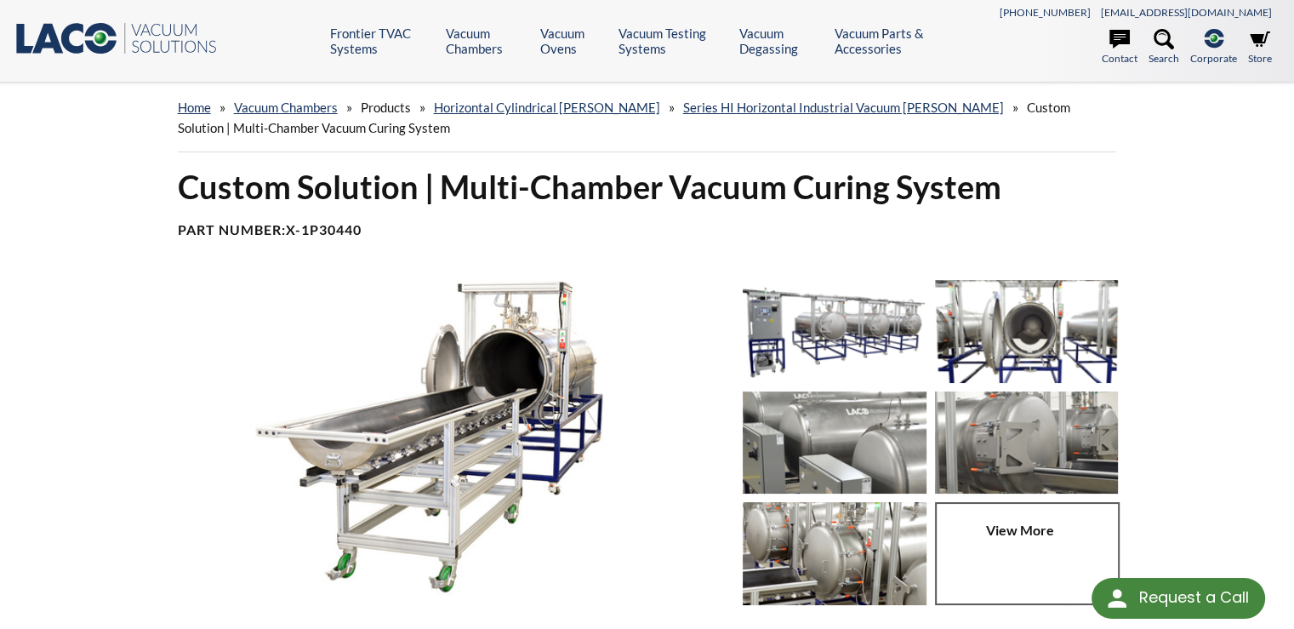
click at [439, 210] on div "Custom Solution | Multi-Chamber Vacuum Curing System Part Number: X-1P30440" at bounding box center [648, 209] width 960 height 87
click at [1002, 353] on img at bounding box center [1027, 331] width 184 height 103
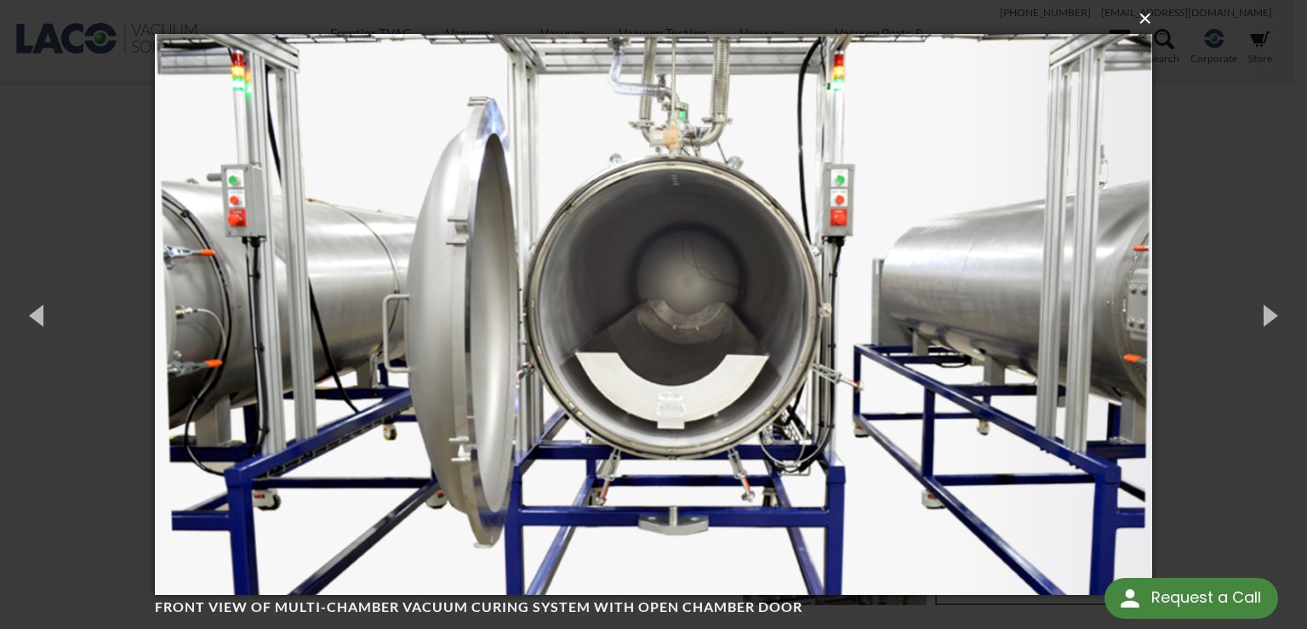
click at [1142, 22] on button "×" at bounding box center [658, 18] width 997 height 37
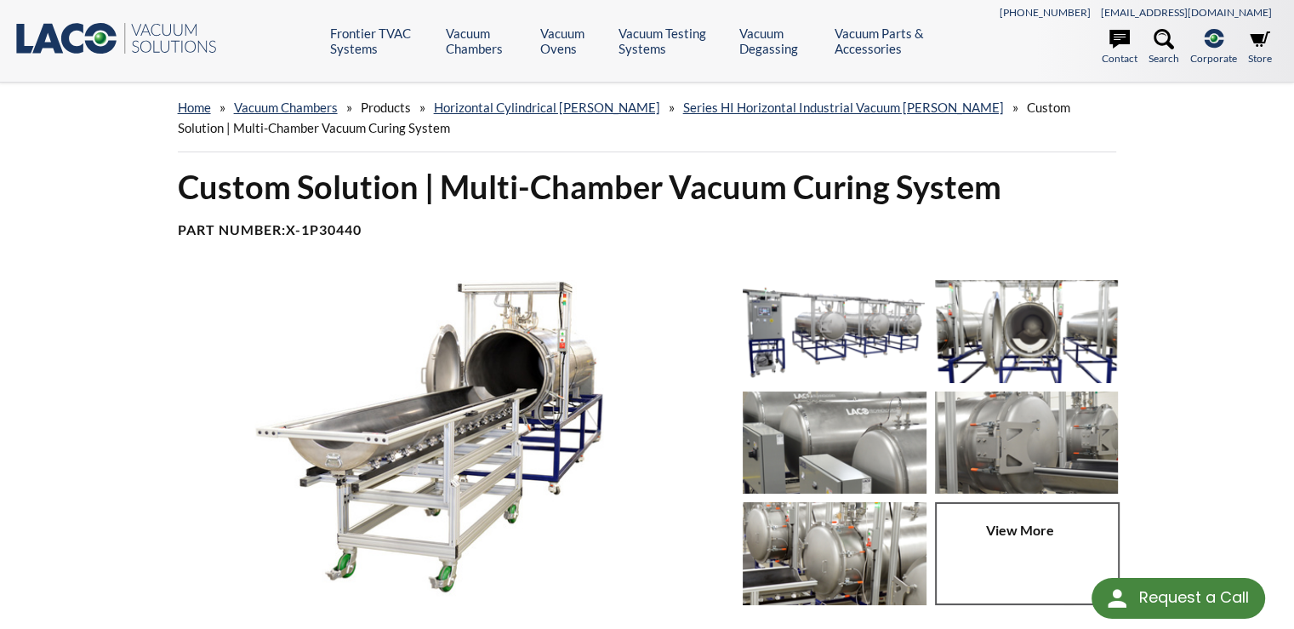
click at [493, 379] on img at bounding box center [449, 438] width 562 height 316
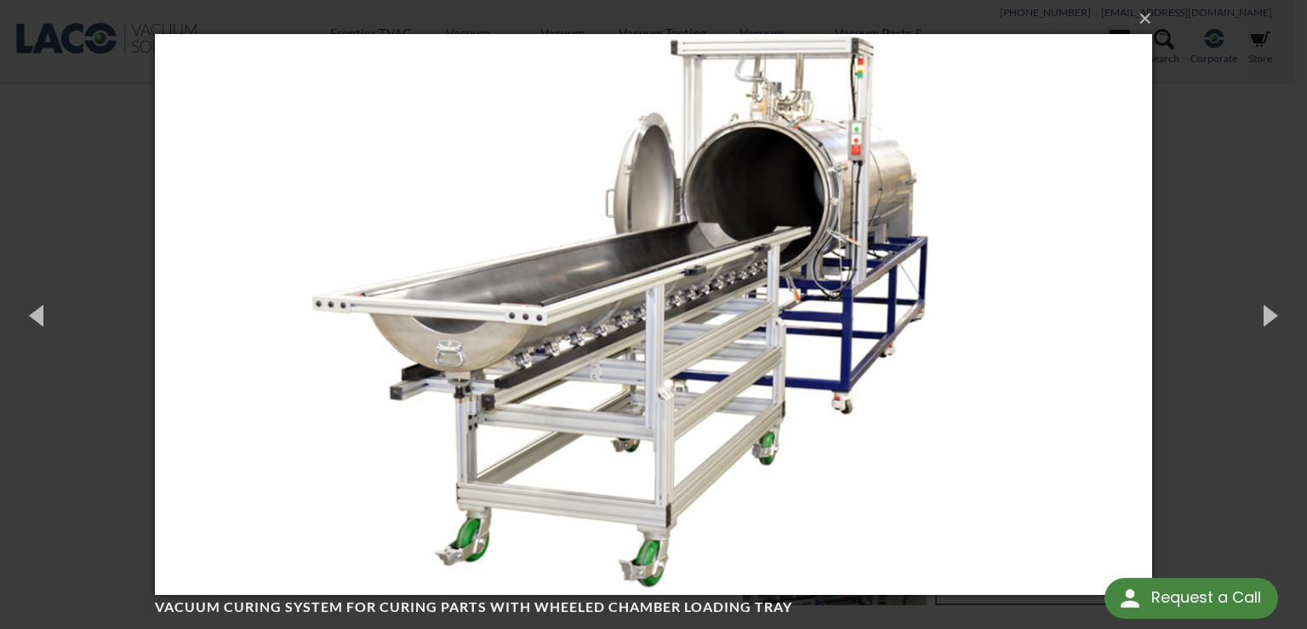
click at [1185, 134] on div "× Vacuum curing system for curing parts with wheeled chamber loading tray 1 of …" at bounding box center [653, 314] width 1307 height 629
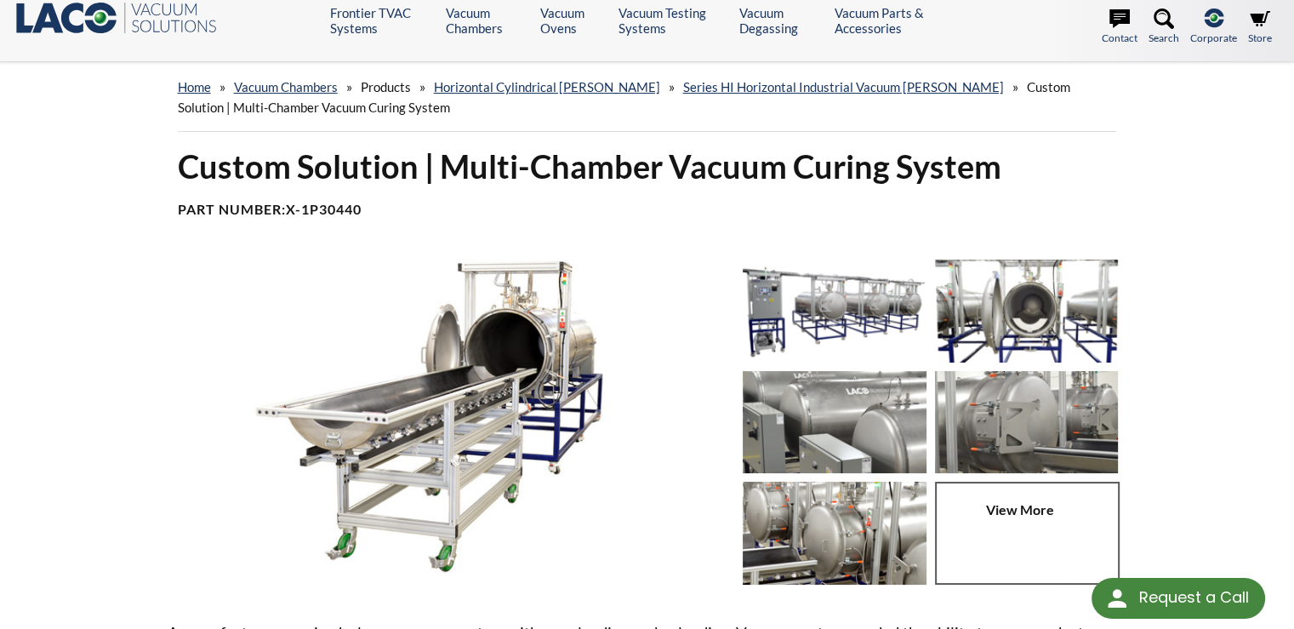
scroll to position [85, 0]
